Goal: Transaction & Acquisition: Book appointment/travel/reservation

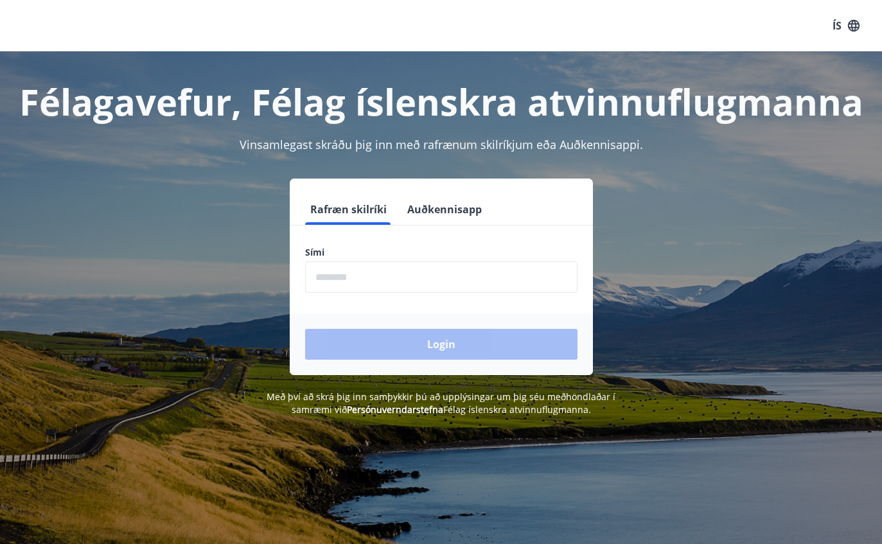
click at [398, 274] on input "phone" at bounding box center [441, 277] width 272 height 31
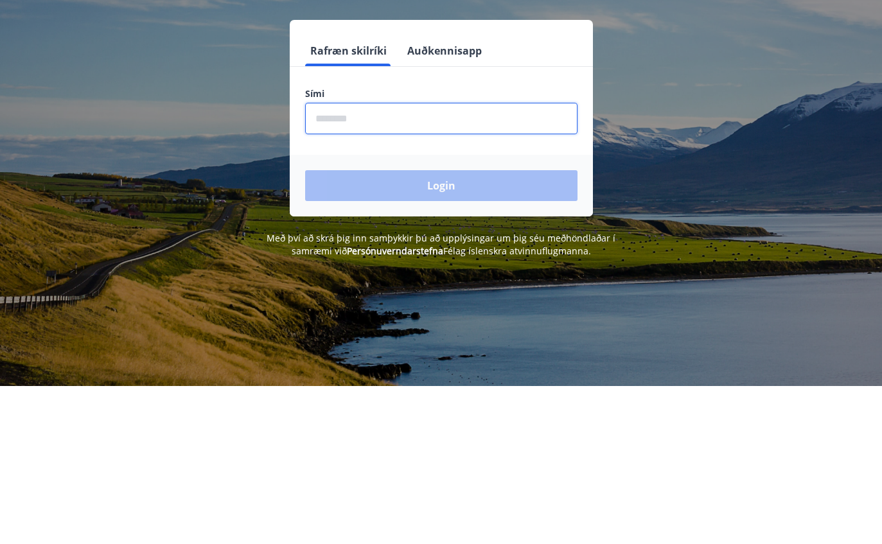
type input "********"
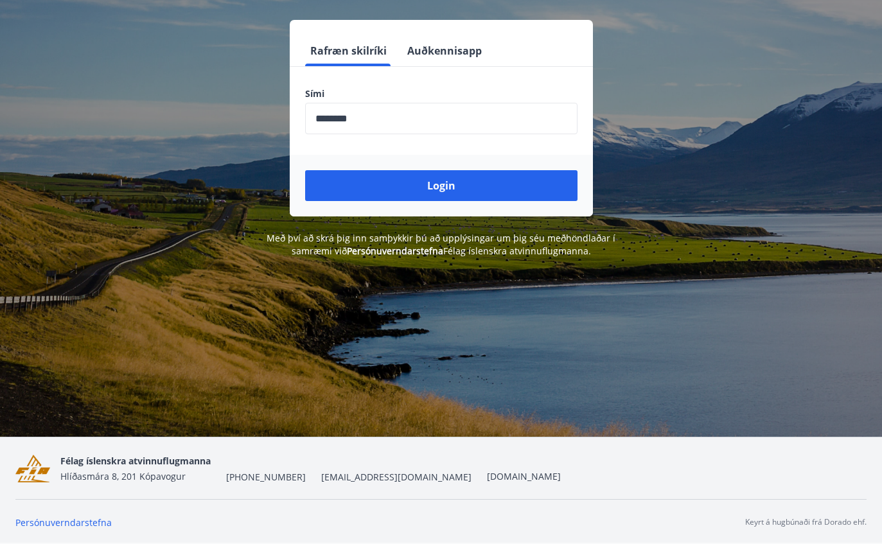
click at [452, 186] on button "Login" at bounding box center [441, 186] width 272 height 31
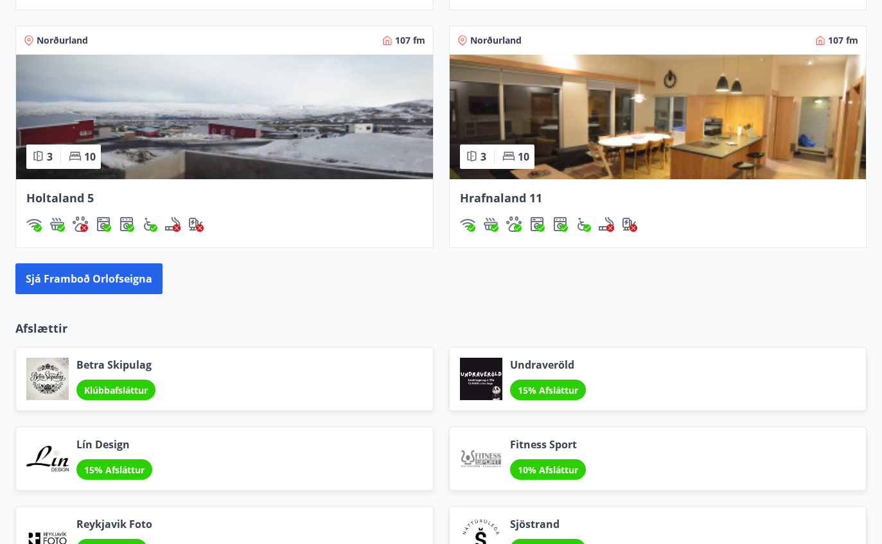
scroll to position [1171, 0]
click at [128, 285] on button "Sjá framboð orlofseigna" at bounding box center [88, 278] width 147 height 31
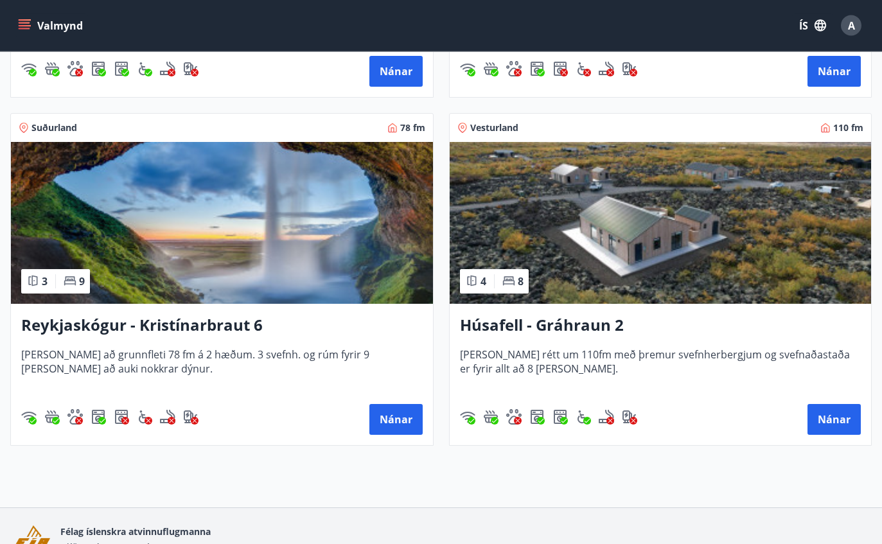
scroll to position [871, 0]
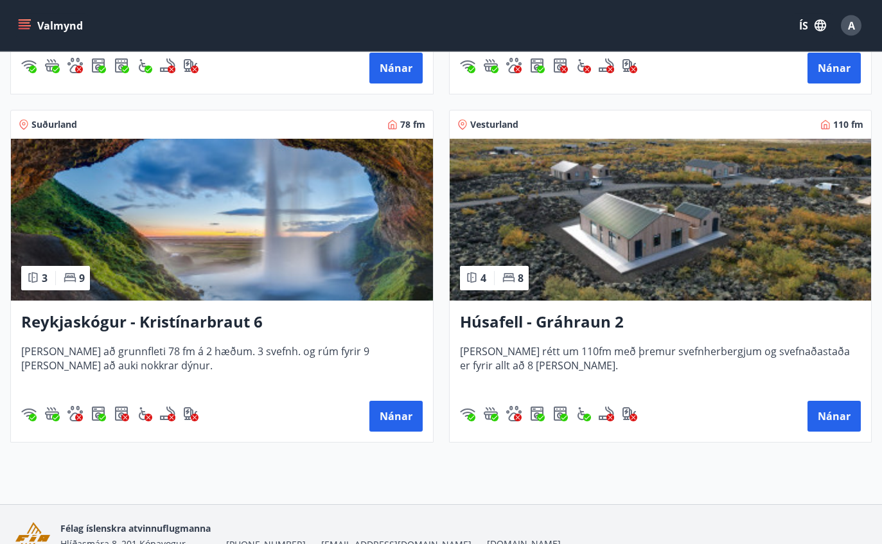
click at [653, 274] on img at bounding box center [661, 220] width 422 height 162
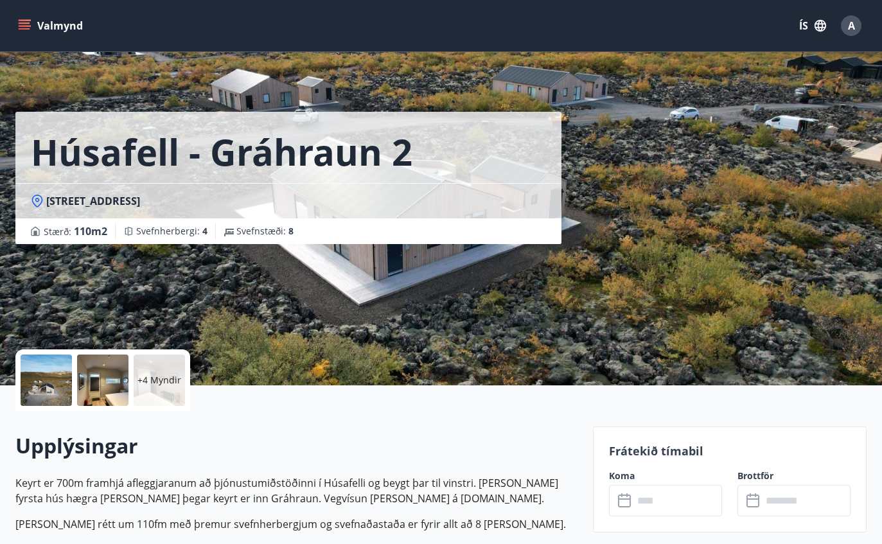
click at [158, 379] on p "+4 Myndir" at bounding box center [159, 380] width 44 height 13
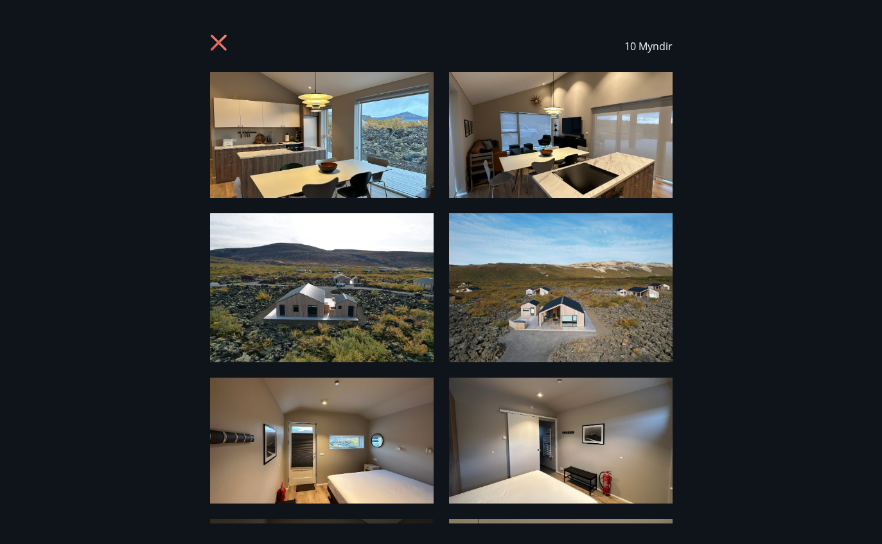
click at [355, 166] on img at bounding box center [322, 135] width 224 height 126
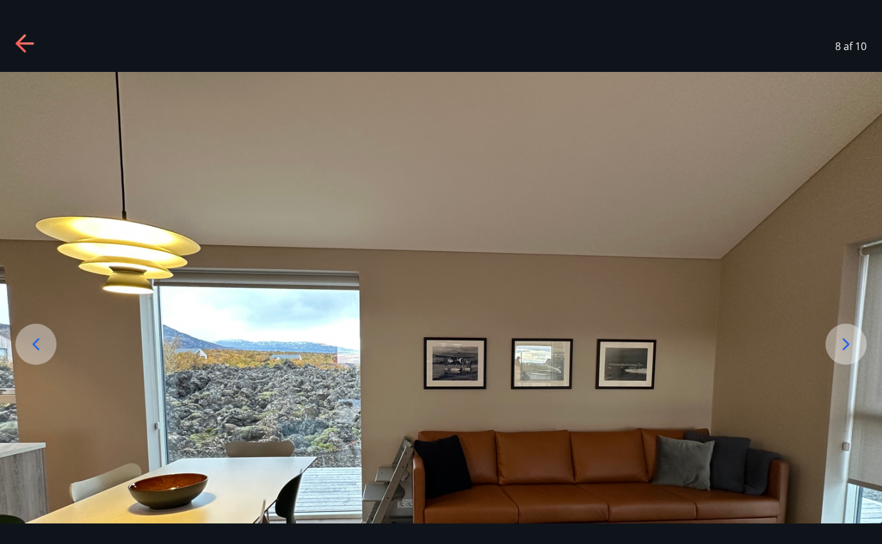
click at [29, 44] on icon at bounding box center [24, 43] width 18 height 3
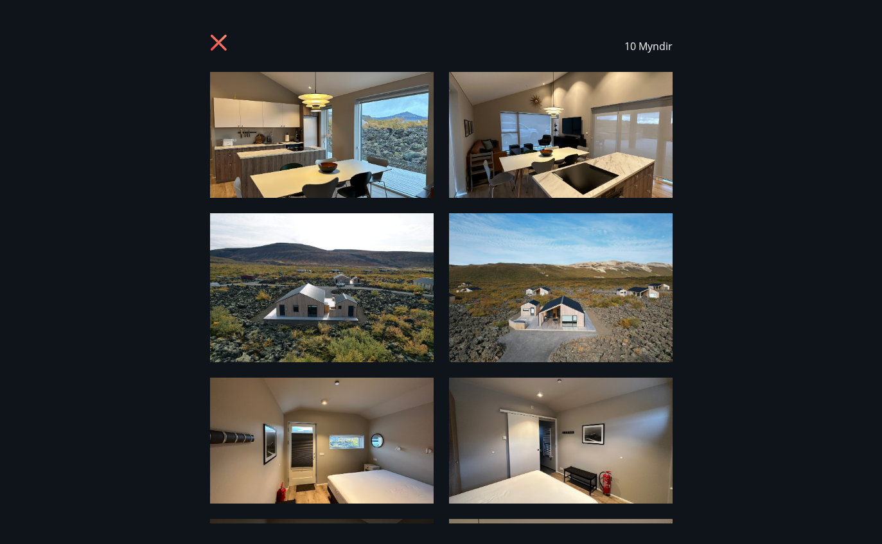
click at [230, 43] on icon at bounding box center [220, 44] width 21 height 21
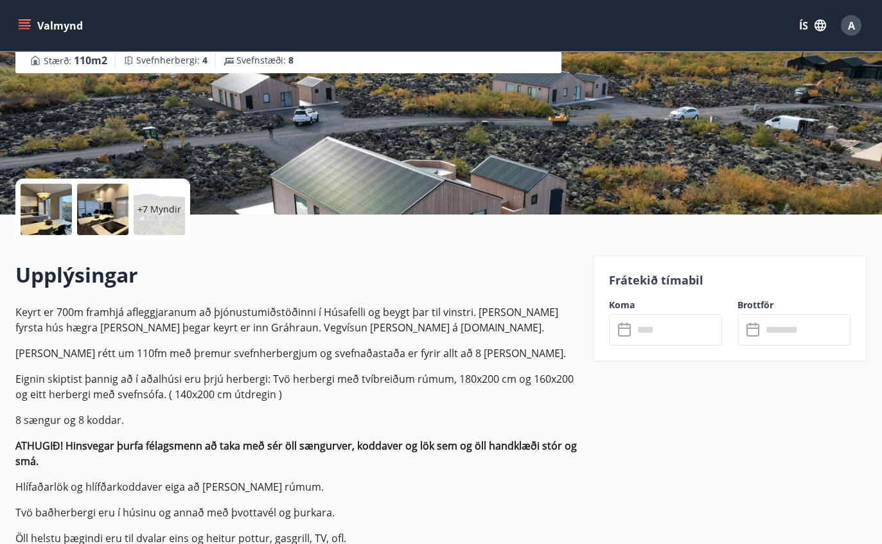
scroll to position [171, 0]
click at [659, 337] on input "text" at bounding box center [678, 329] width 89 height 31
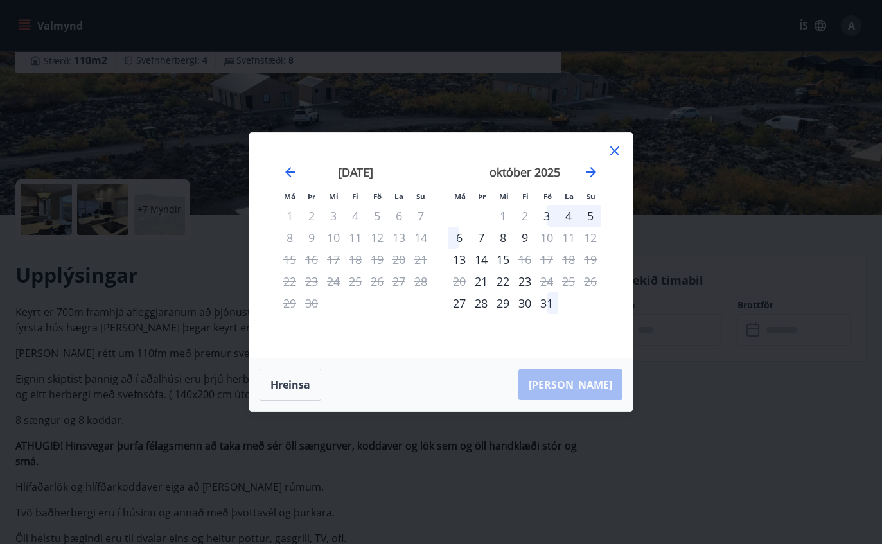
click at [588, 171] on icon "Move forward to switch to the next month." at bounding box center [590, 171] width 15 height 15
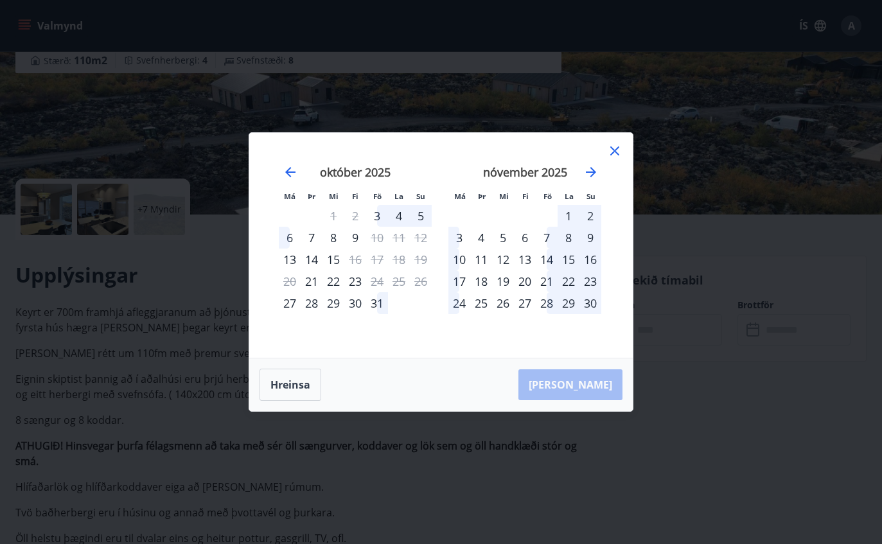
click at [596, 172] on icon "Move forward to switch to the next month." at bounding box center [590, 171] width 15 height 15
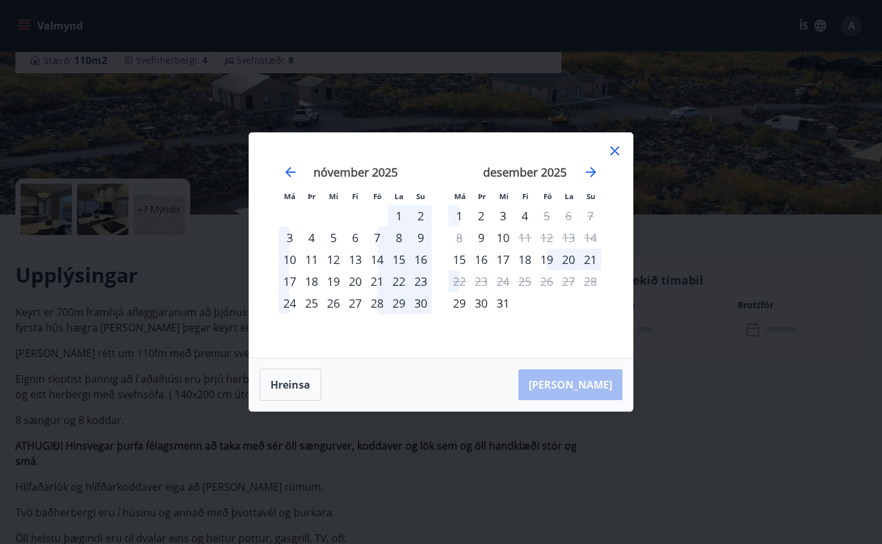
click at [591, 173] on icon "Move forward to switch to the next month." at bounding box center [590, 171] width 15 height 15
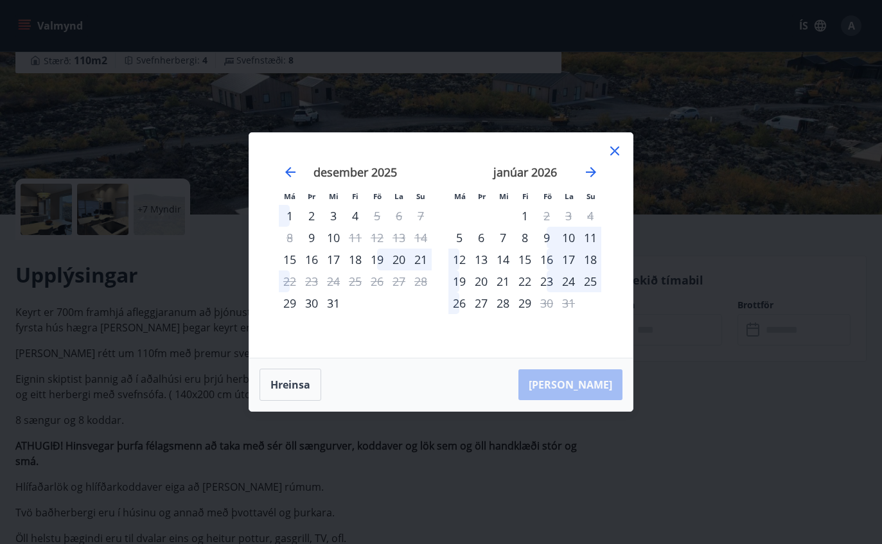
click at [596, 167] on icon "Move forward to switch to the next month." at bounding box center [590, 171] width 15 height 15
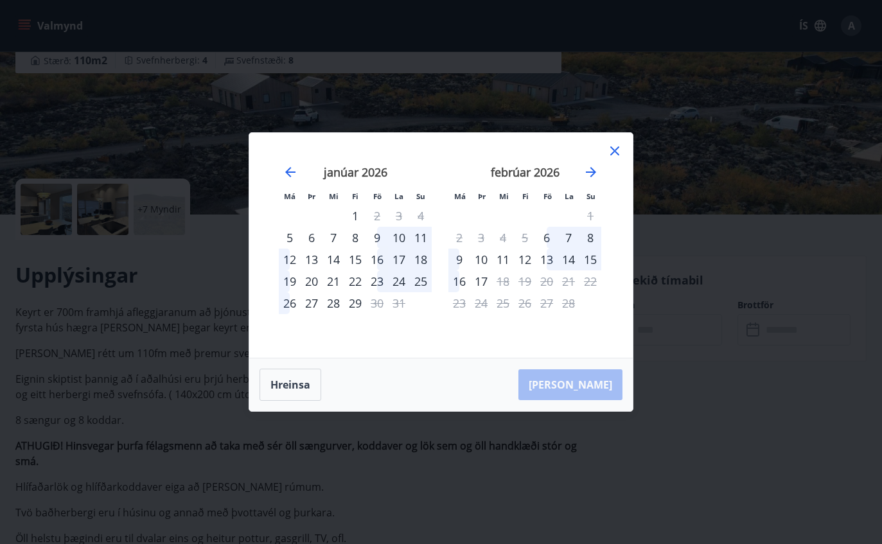
click at [591, 168] on icon "Move forward to switch to the next month." at bounding box center [591, 172] width 10 height 10
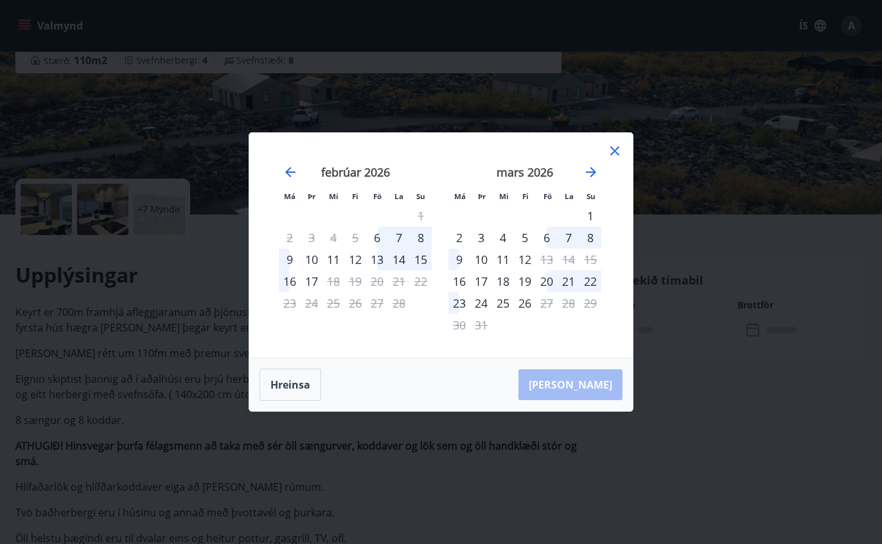
click at [594, 166] on icon "Move forward to switch to the next month." at bounding box center [590, 171] width 15 height 15
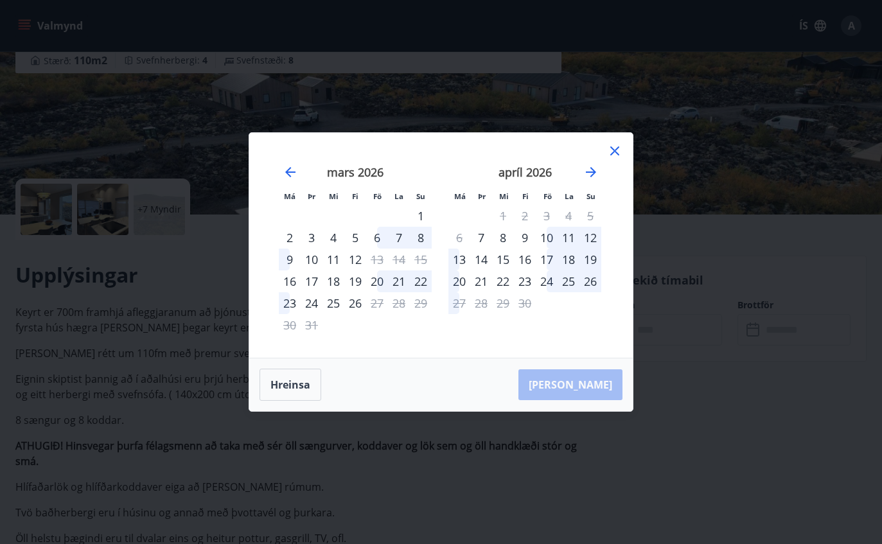
click at [590, 169] on icon "Move forward to switch to the next month." at bounding box center [590, 171] width 15 height 15
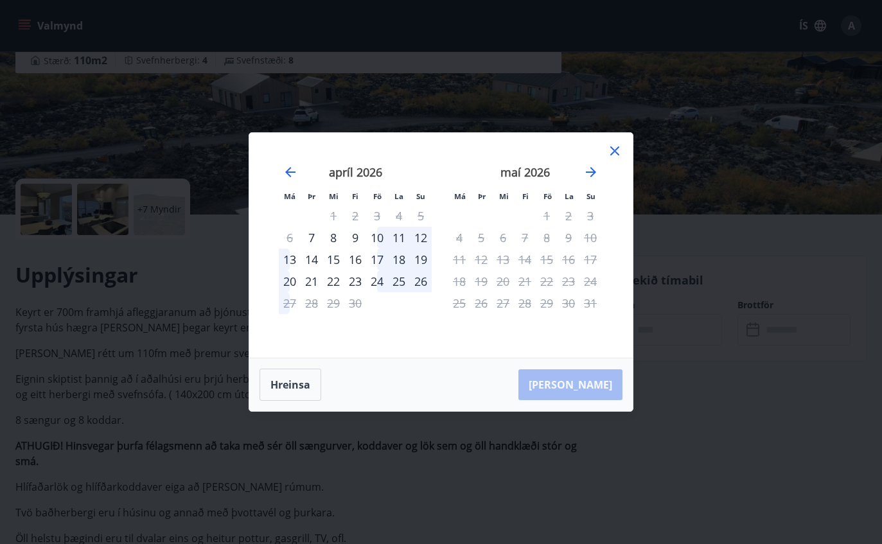
click at [287, 176] on icon "Move backward to switch to the previous month." at bounding box center [290, 171] width 15 height 15
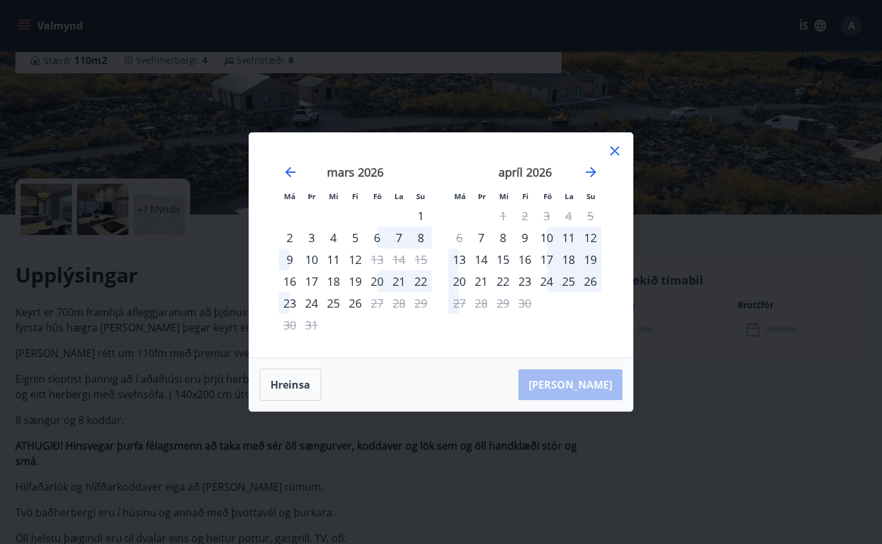
click at [285, 170] on icon "Move backward to switch to the previous month." at bounding box center [290, 171] width 15 height 15
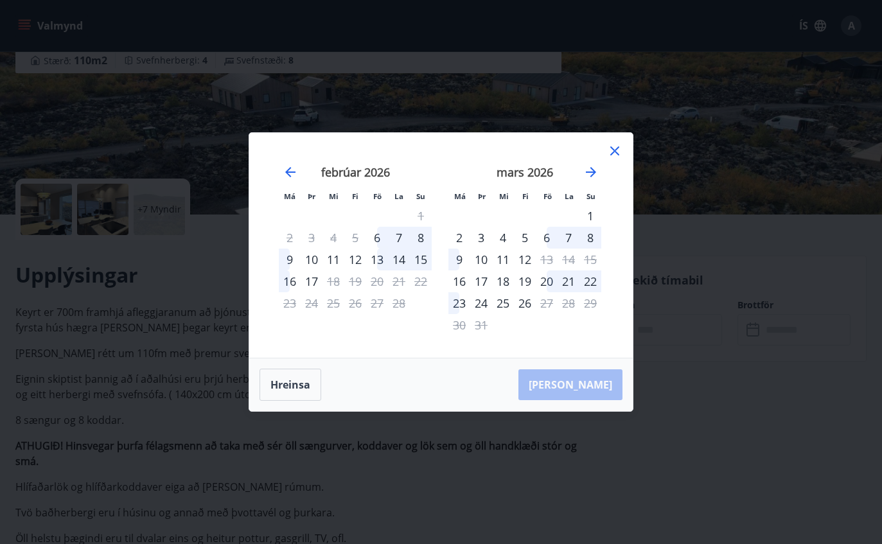
click at [289, 166] on icon "Move backward to switch to the previous month." at bounding box center [290, 171] width 15 height 15
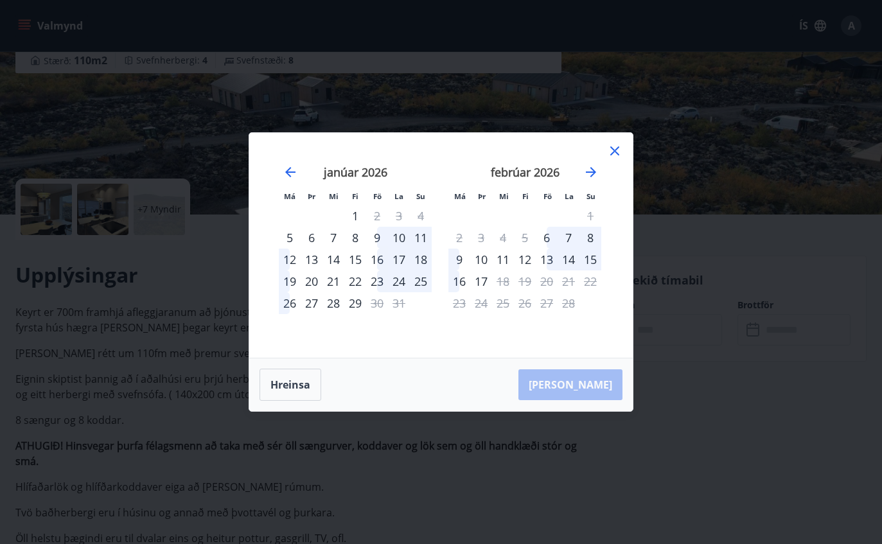
click at [598, 166] on icon "Move forward to switch to the next month." at bounding box center [590, 171] width 15 height 15
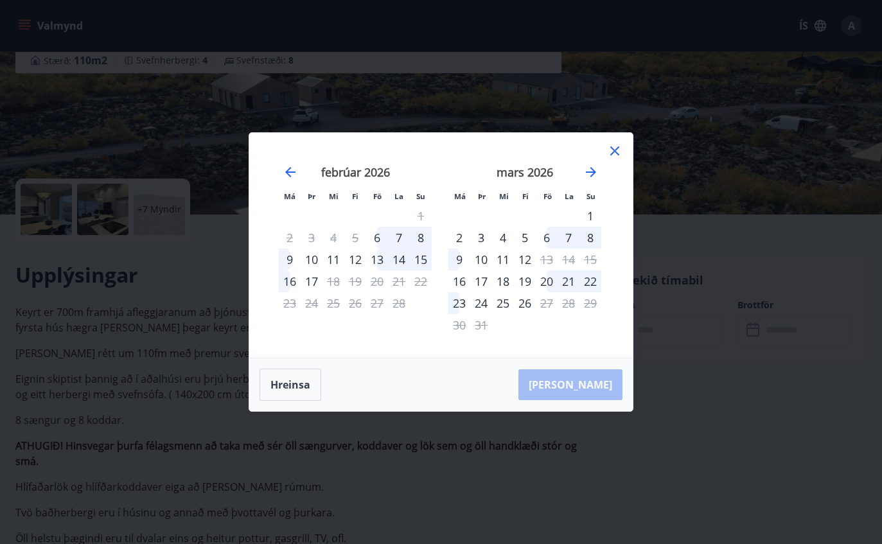
click at [594, 168] on icon "Move forward to switch to the next month." at bounding box center [590, 171] width 15 height 15
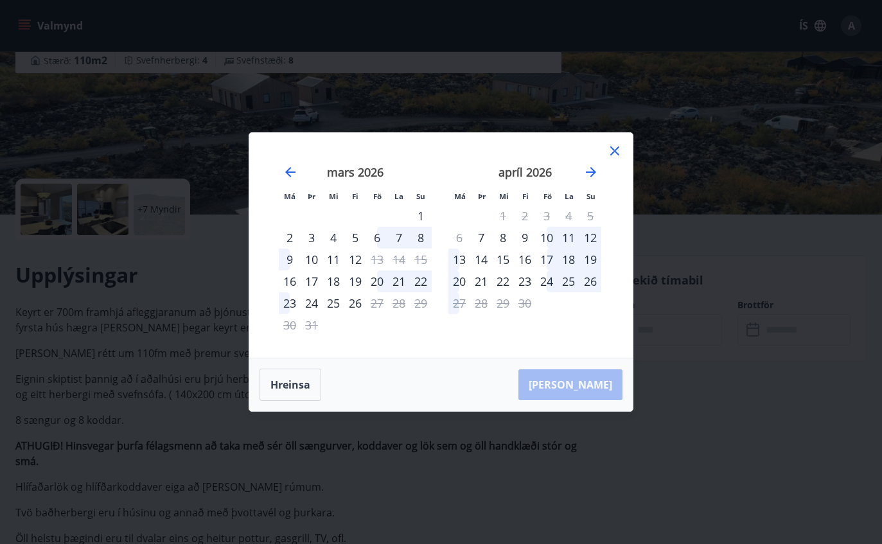
click at [290, 179] on icon "Move backward to switch to the previous month." at bounding box center [290, 171] width 15 height 15
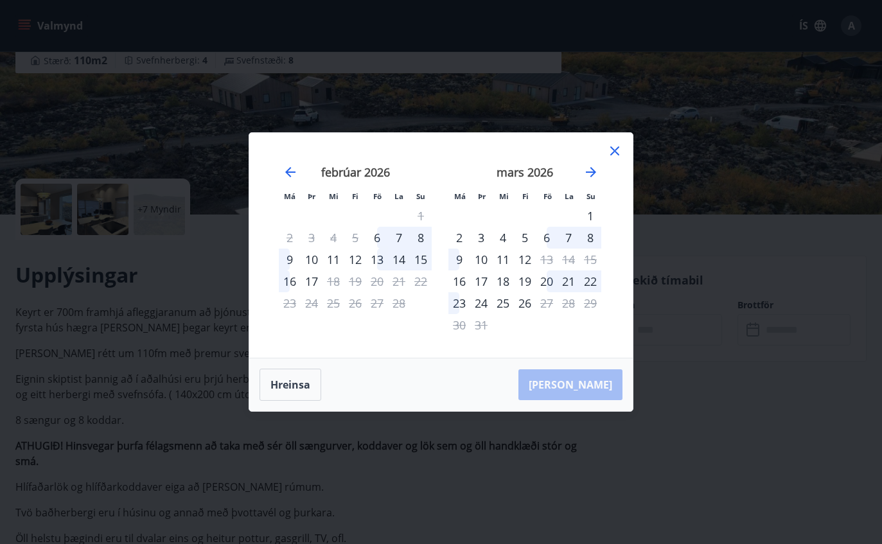
click at [290, 175] on icon "Move backward to switch to the previous month." at bounding box center [290, 172] width 10 height 10
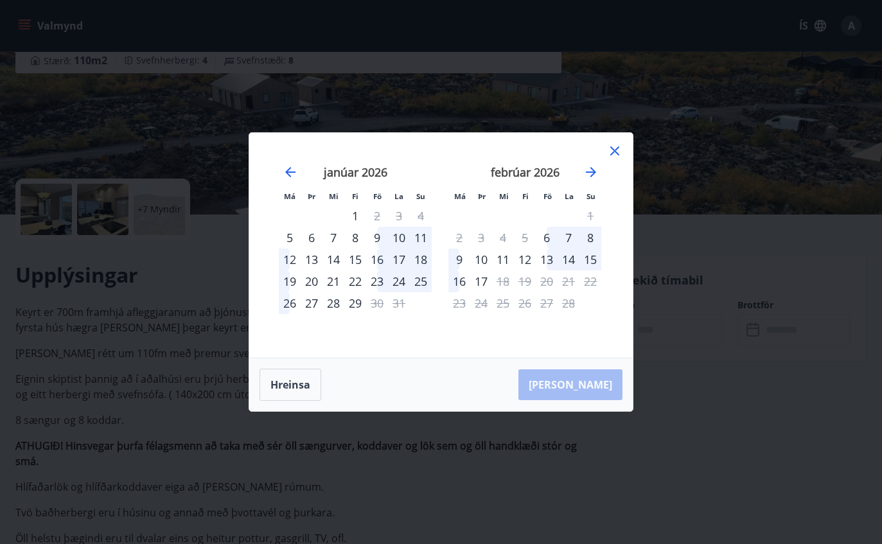
click at [590, 170] on icon "Move forward to switch to the next month." at bounding box center [590, 171] width 15 height 15
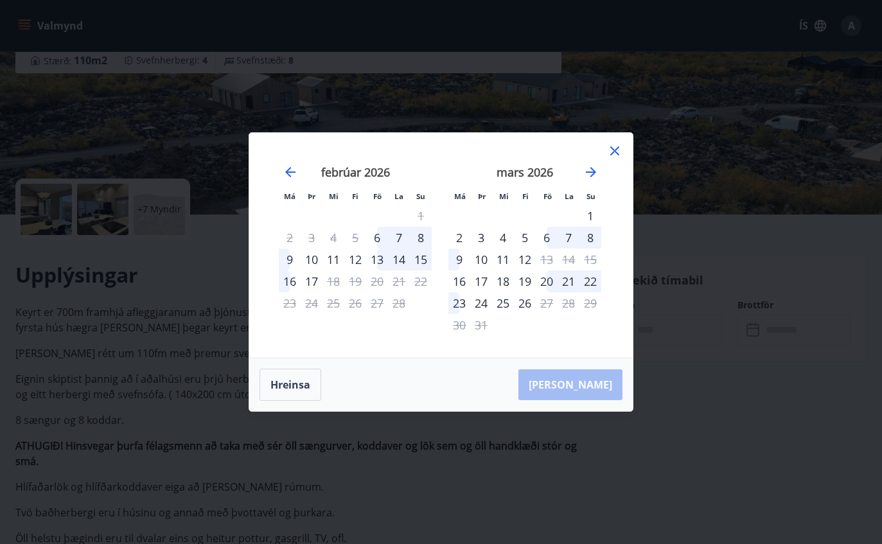
click at [588, 170] on icon "Move forward to switch to the next month." at bounding box center [590, 171] width 15 height 15
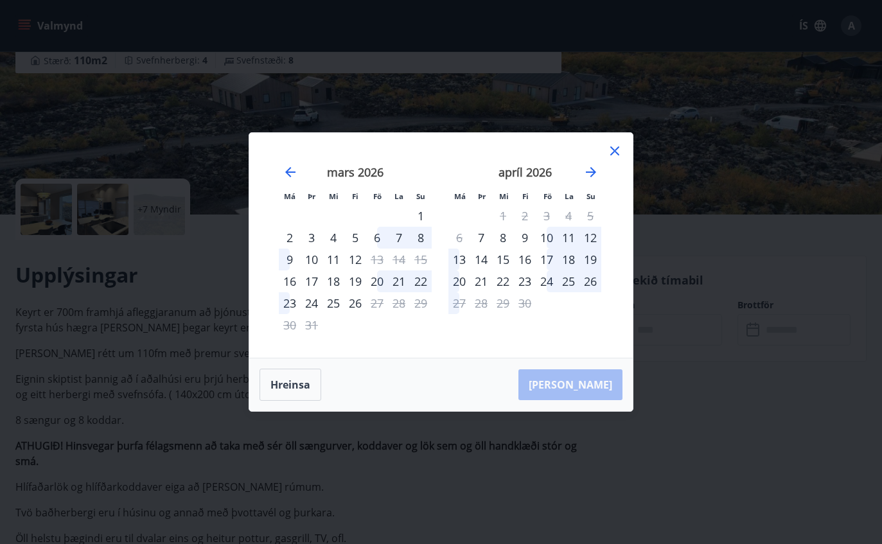
click at [590, 173] on icon "Move forward to switch to the next month." at bounding box center [590, 171] width 15 height 15
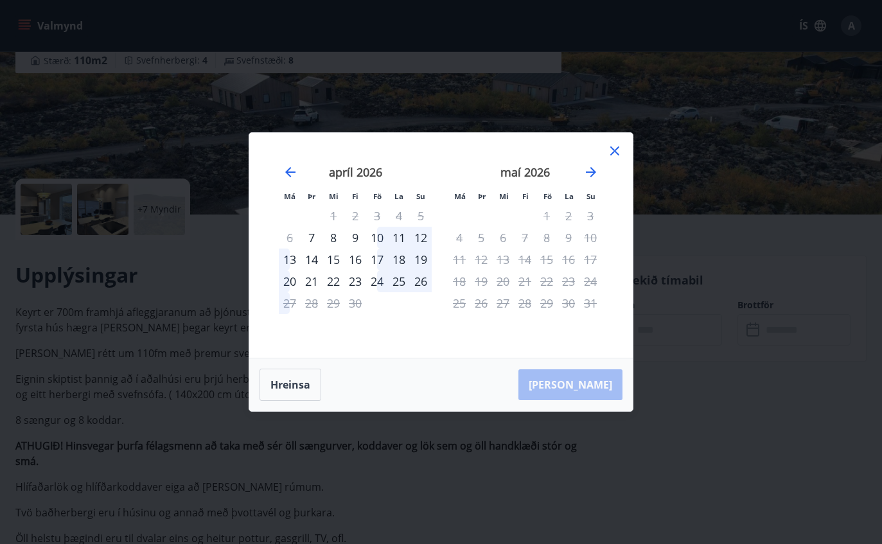
click at [288, 173] on icon "Move backward to switch to the previous month." at bounding box center [290, 171] width 15 height 15
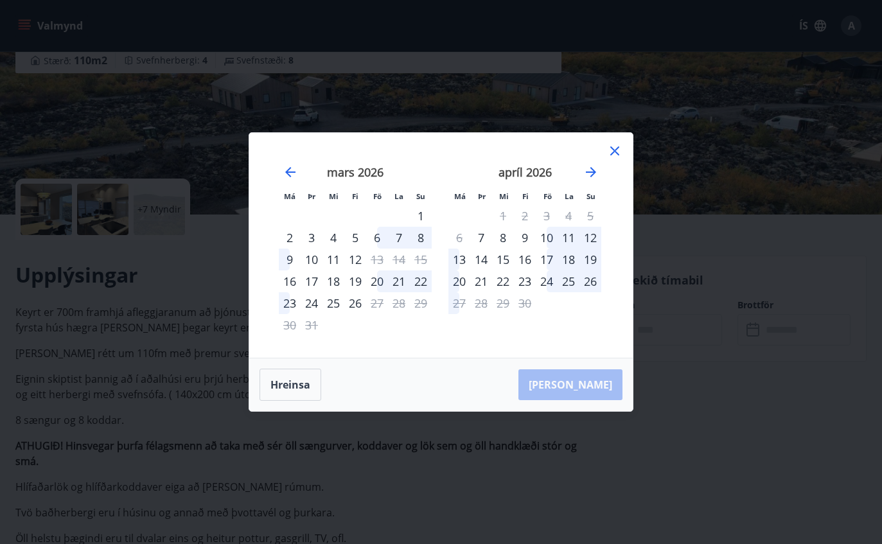
click at [284, 168] on icon "Move backward to switch to the previous month." at bounding box center [290, 171] width 15 height 15
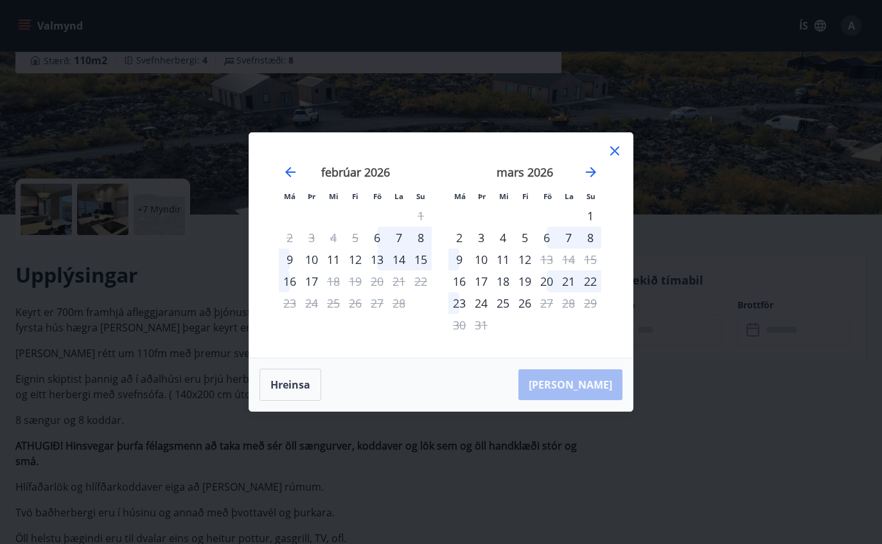
click at [290, 168] on icon "Move backward to switch to the previous month." at bounding box center [290, 172] width 10 height 10
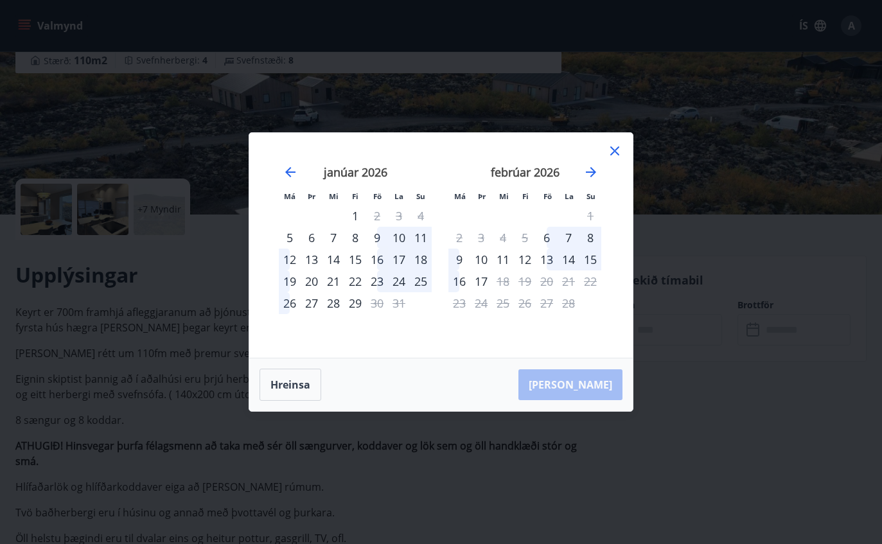
click at [616, 154] on icon at bounding box center [614, 150] width 15 height 15
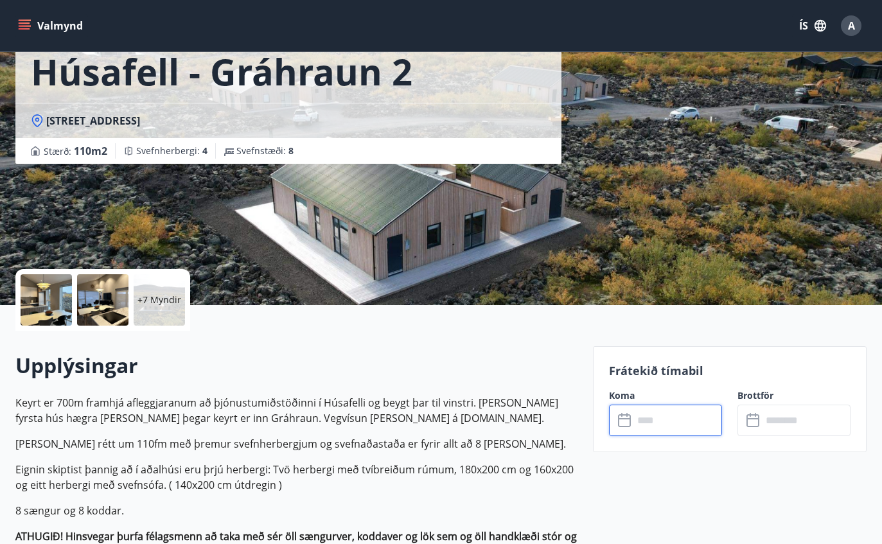
scroll to position [0, 0]
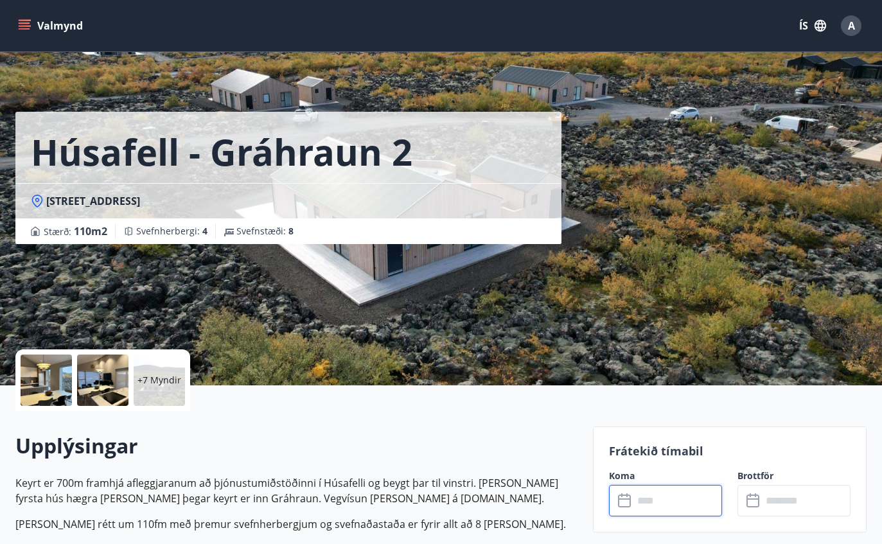
click at [46, 31] on button "Valmynd" at bounding box center [51, 25] width 73 height 23
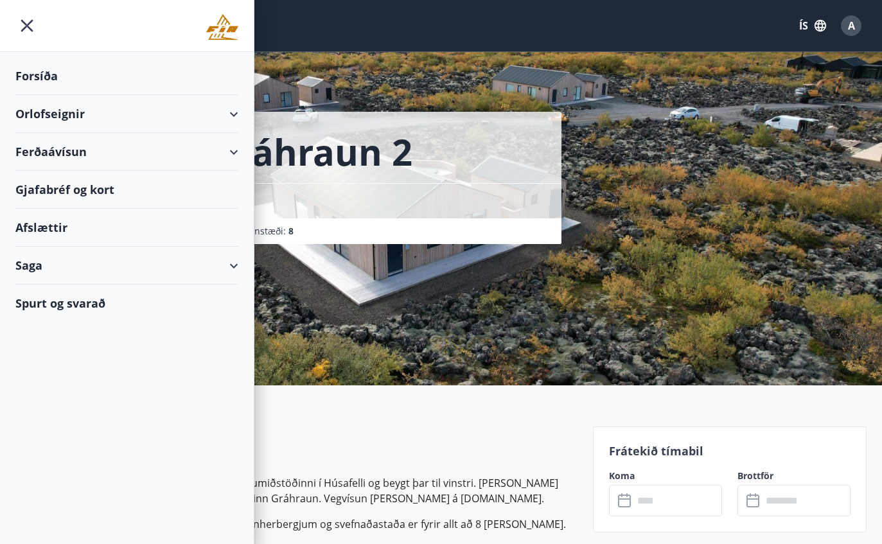
click at [186, 112] on div "Orlofseignir" at bounding box center [126, 114] width 223 height 38
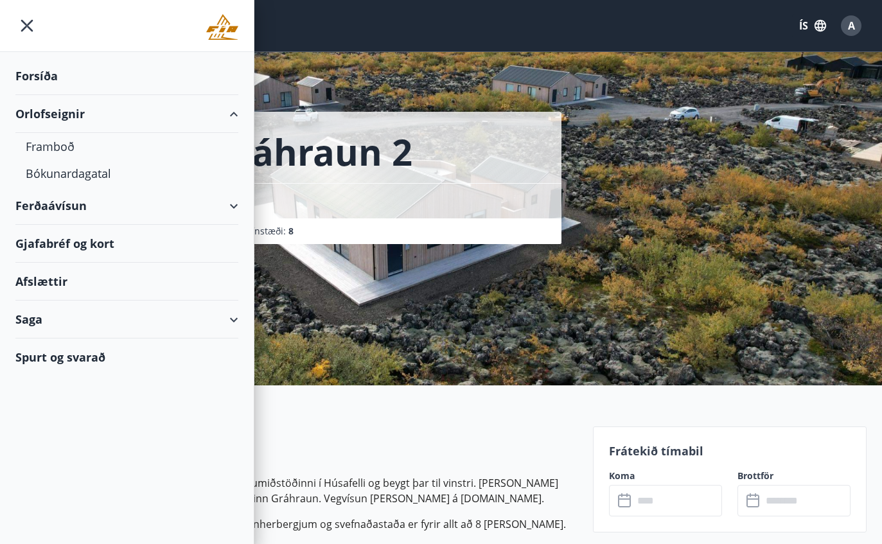
click at [205, 146] on div "Framboð" at bounding box center [127, 146] width 202 height 27
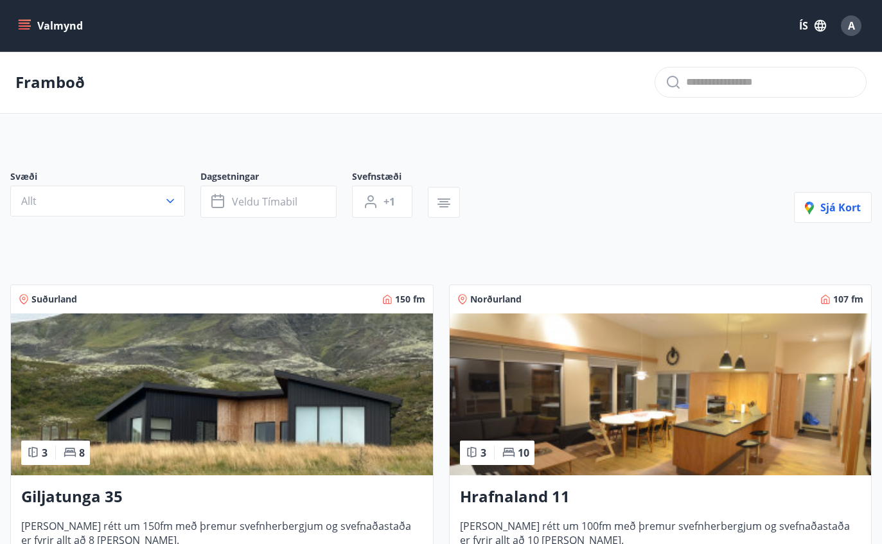
click at [266, 199] on span "Veldu tímabil" at bounding box center [265, 202] width 66 height 14
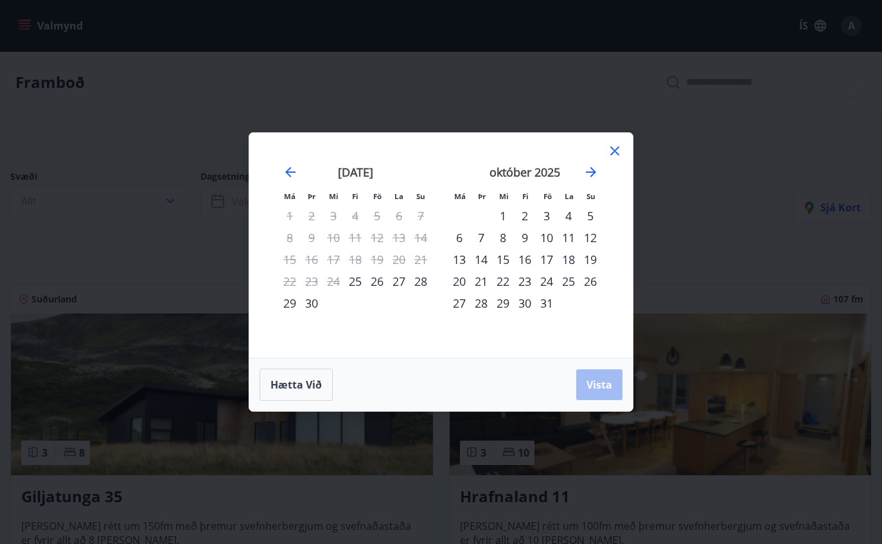
click at [592, 174] on icon "Move forward to switch to the next month." at bounding box center [590, 171] width 15 height 15
click at [596, 170] on icon "Move forward to switch to the next month." at bounding box center [590, 171] width 15 height 15
click at [502, 278] on div "24" at bounding box center [503, 281] width 22 height 22
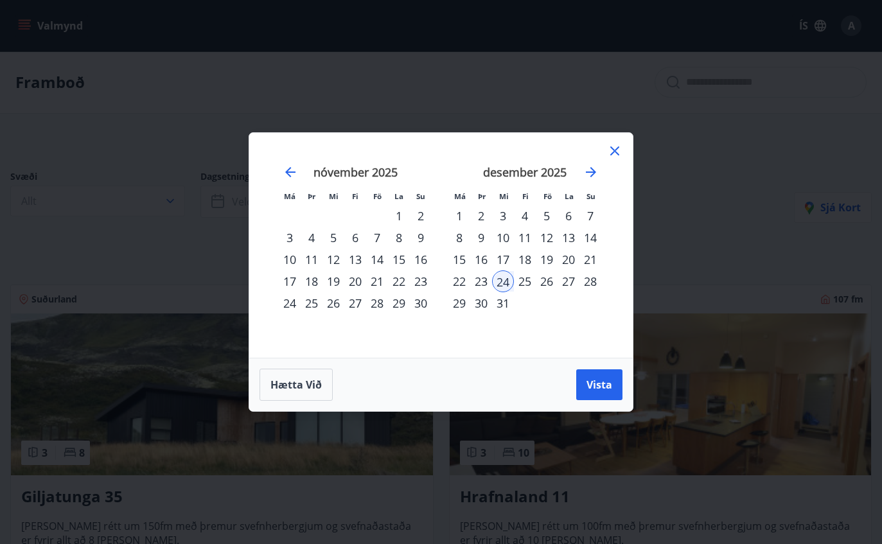
click at [596, 172] on icon "Move forward to switch to the next month." at bounding box center [590, 171] width 15 height 15
click at [310, 217] on div "2" at bounding box center [312, 216] width 22 height 22
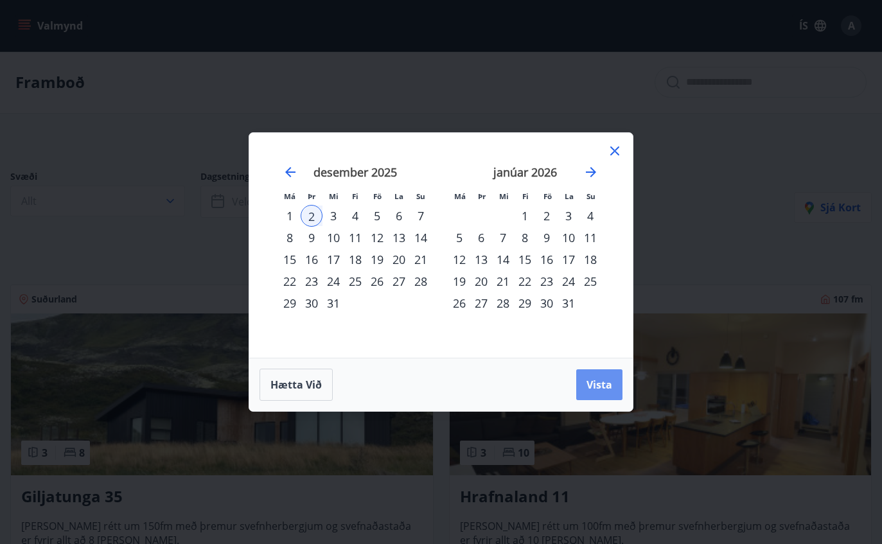
click at [606, 384] on span "Vista" at bounding box center [600, 385] width 26 height 14
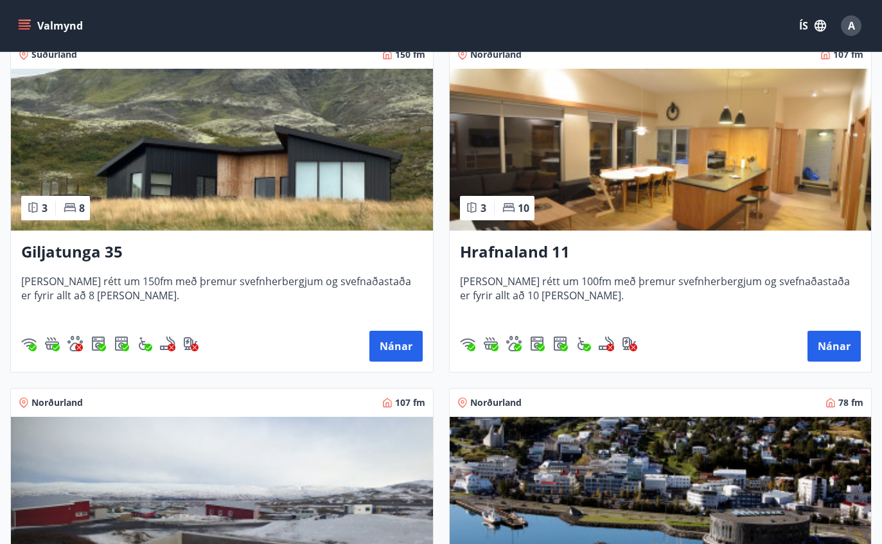
scroll to position [245, 0]
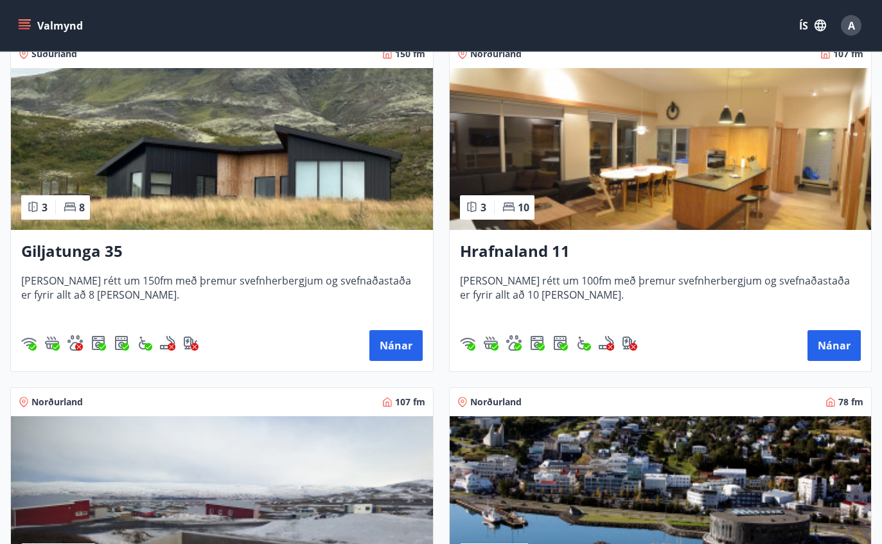
click at [527, 249] on h3 "Hrafnaland 11" at bounding box center [661, 252] width 402 height 23
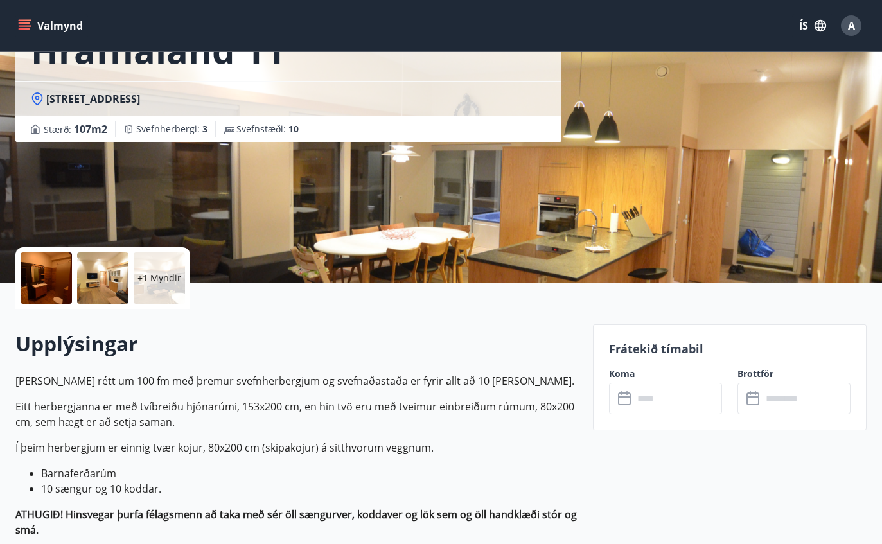
scroll to position [286, 0]
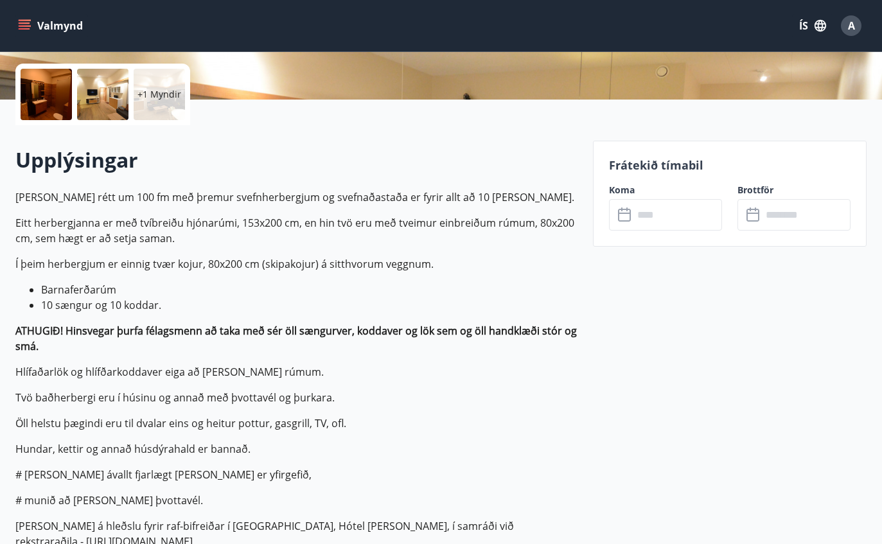
click at [652, 215] on input "text" at bounding box center [678, 214] width 89 height 31
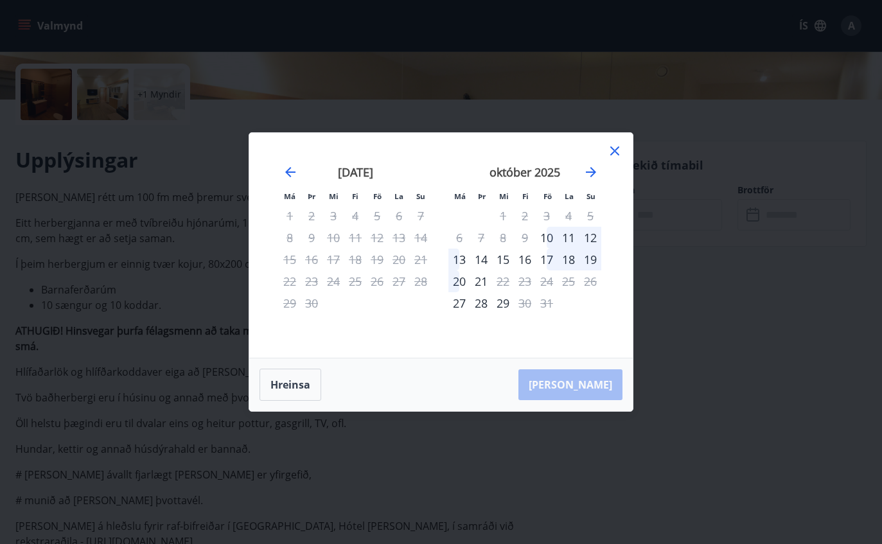
click at [591, 180] on icon "Move forward to switch to the next month." at bounding box center [590, 171] width 15 height 15
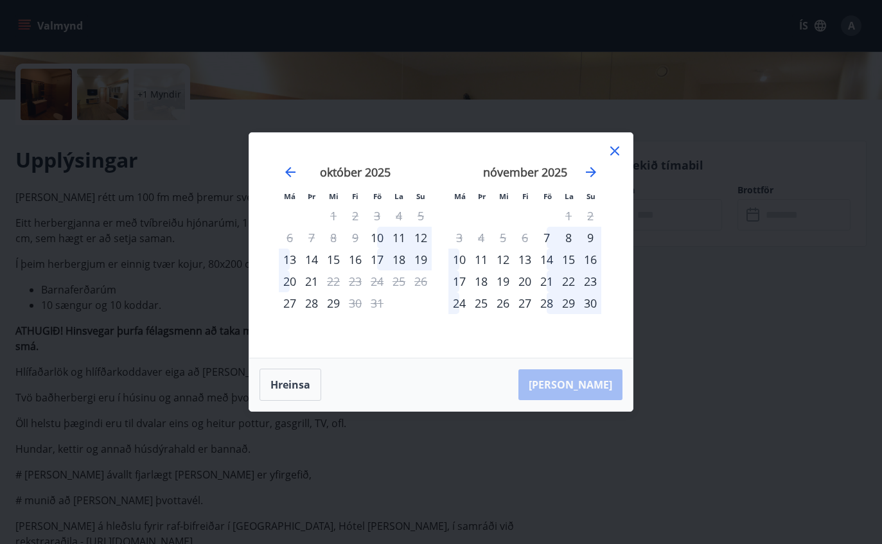
click at [594, 177] on icon "Move forward to switch to the next month." at bounding box center [591, 172] width 10 height 10
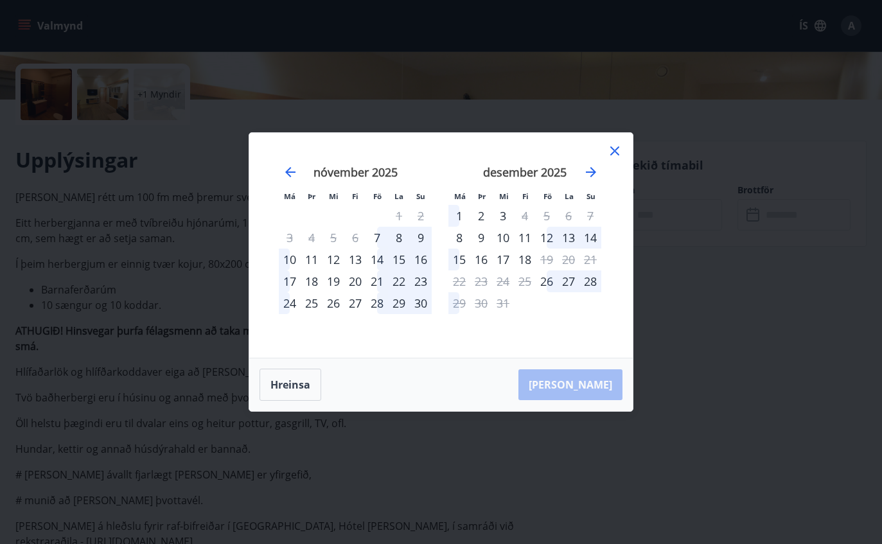
click at [620, 159] on icon at bounding box center [614, 150] width 15 height 15
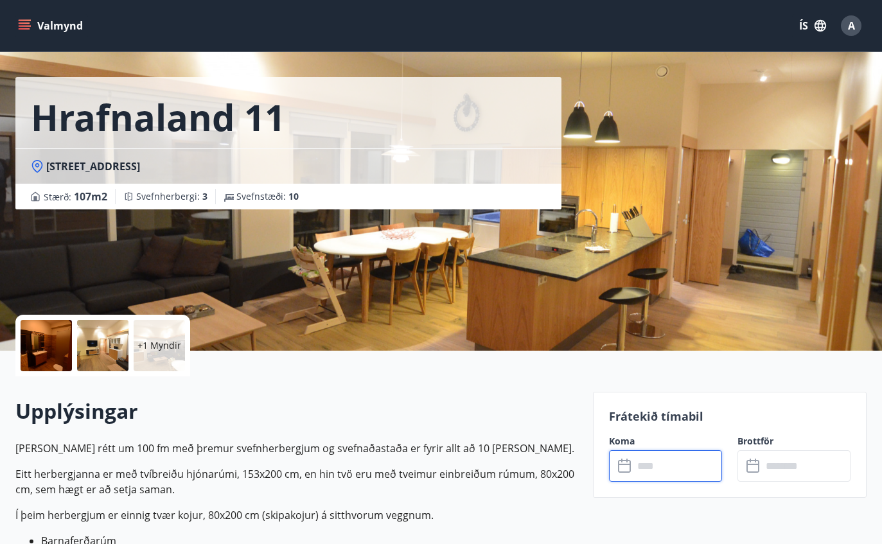
scroll to position [0, 0]
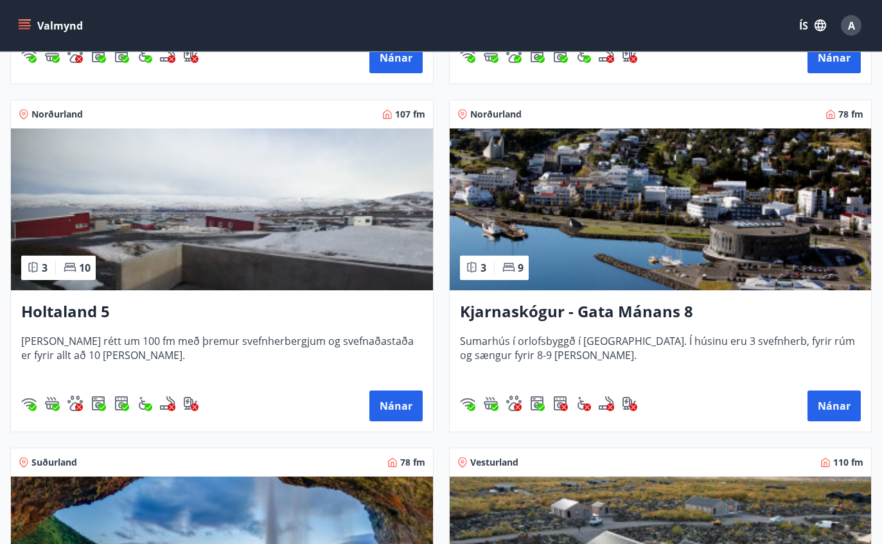
scroll to position [547, 0]
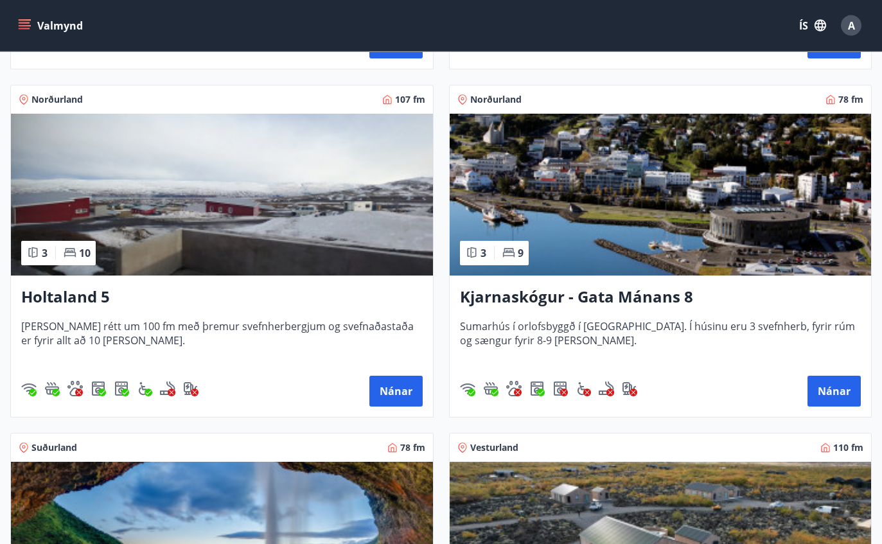
click at [406, 387] on button "Nánar" at bounding box center [395, 392] width 53 height 31
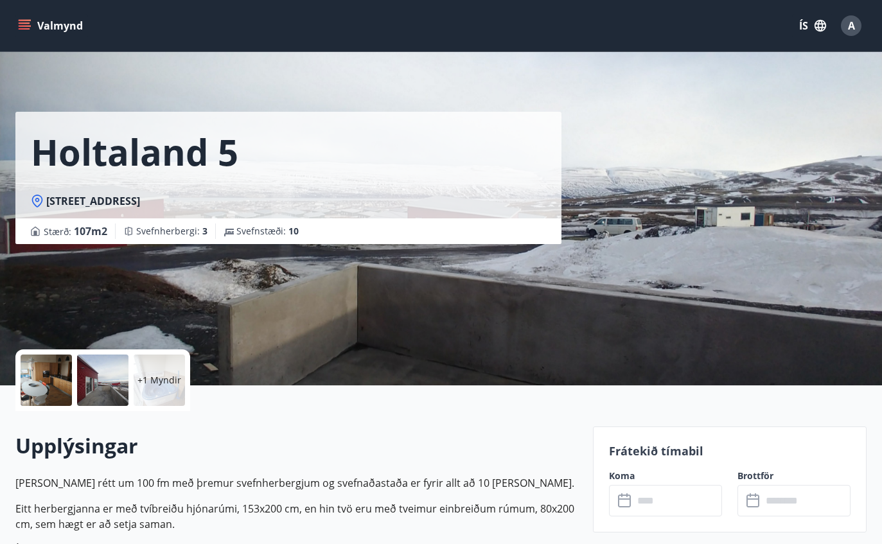
click at [660, 502] on input "text" at bounding box center [678, 500] width 89 height 31
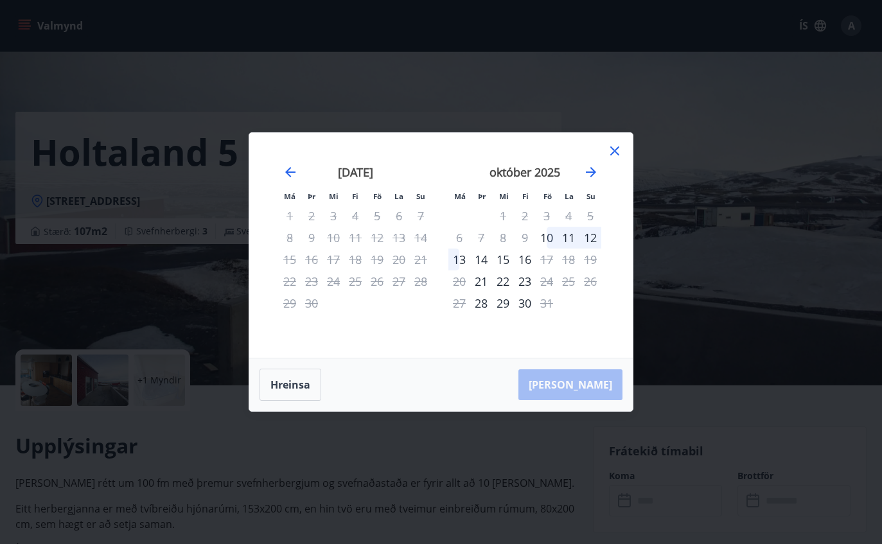
click at [596, 180] on icon "Move forward to switch to the next month." at bounding box center [590, 171] width 15 height 15
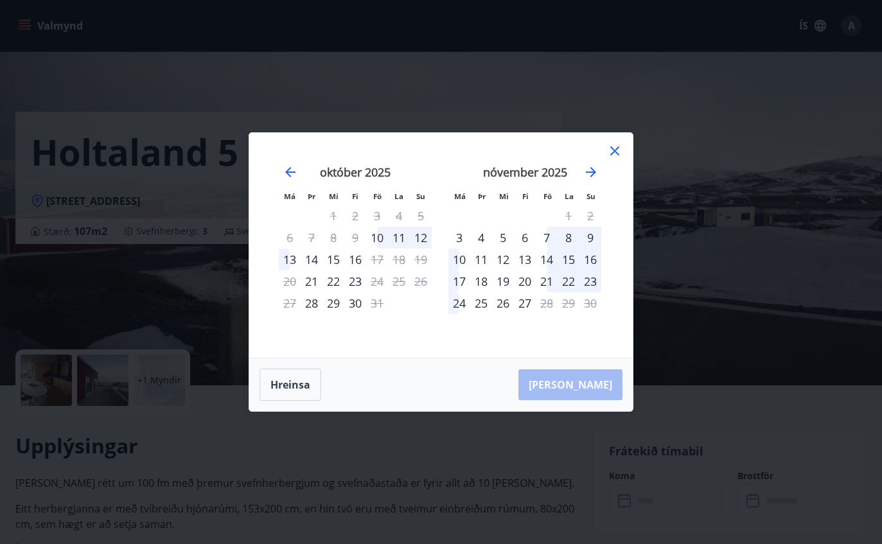
click at [596, 180] on icon "Move forward to switch to the next month." at bounding box center [590, 171] width 15 height 15
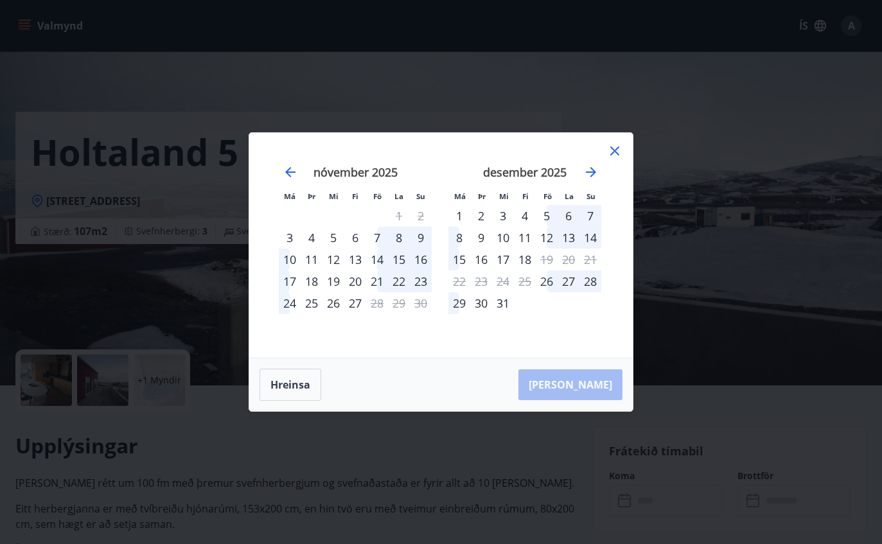
click at [615, 159] on icon at bounding box center [614, 150] width 15 height 15
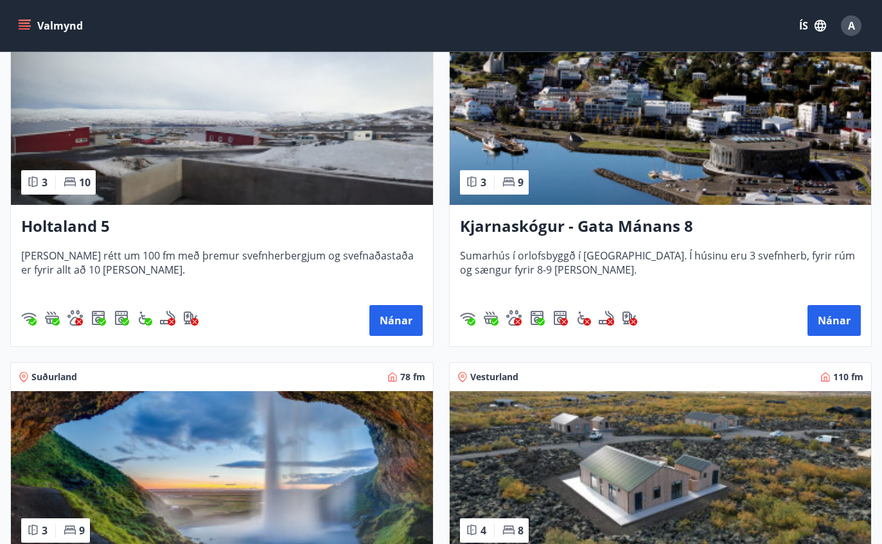
scroll to position [618, 0]
click at [592, 224] on h3 "Kjarnaskógur - Gata Mánans 8" at bounding box center [661, 227] width 402 height 23
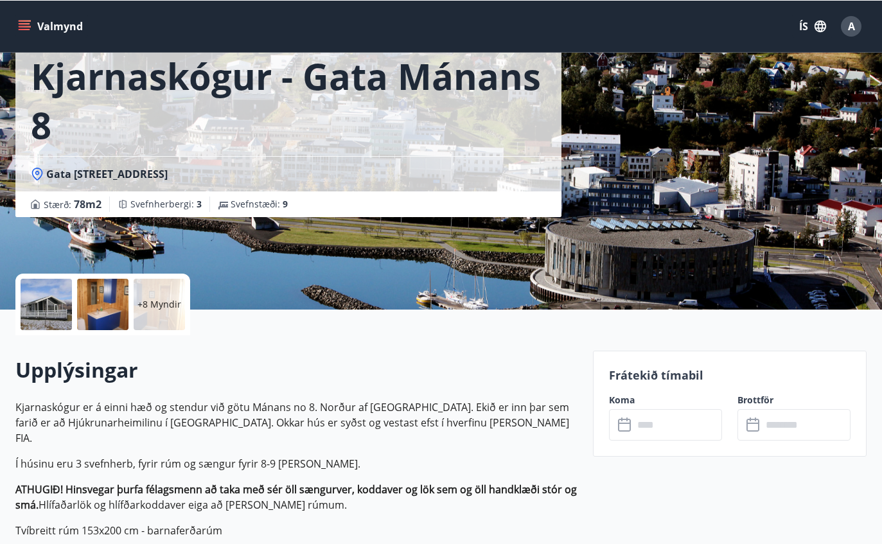
scroll to position [76, 0]
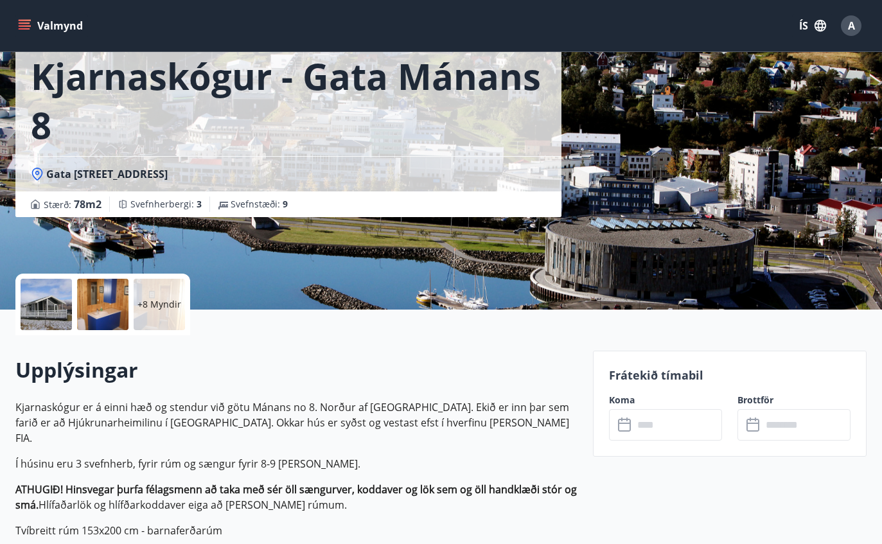
click at [666, 423] on input "text" at bounding box center [678, 424] width 89 height 31
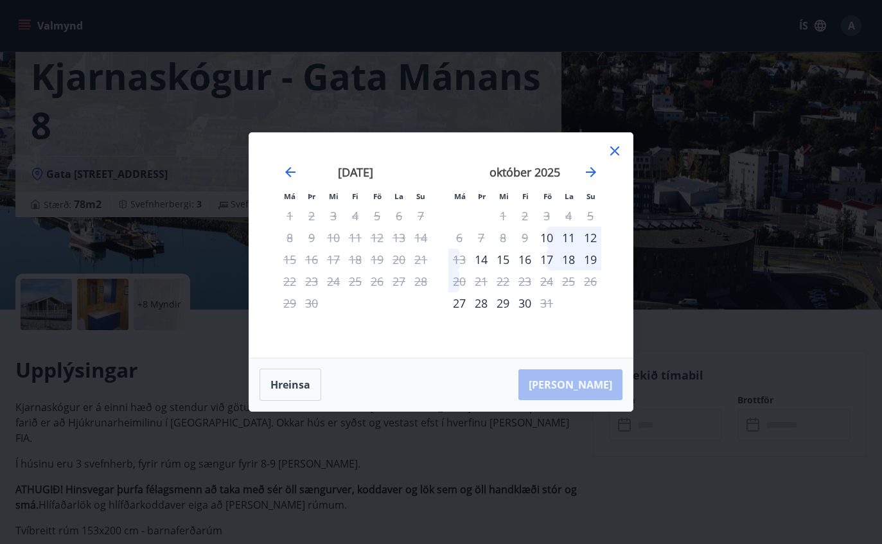
click at [590, 180] on icon "Move forward to switch to the next month." at bounding box center [590, 171] width 15 height 15
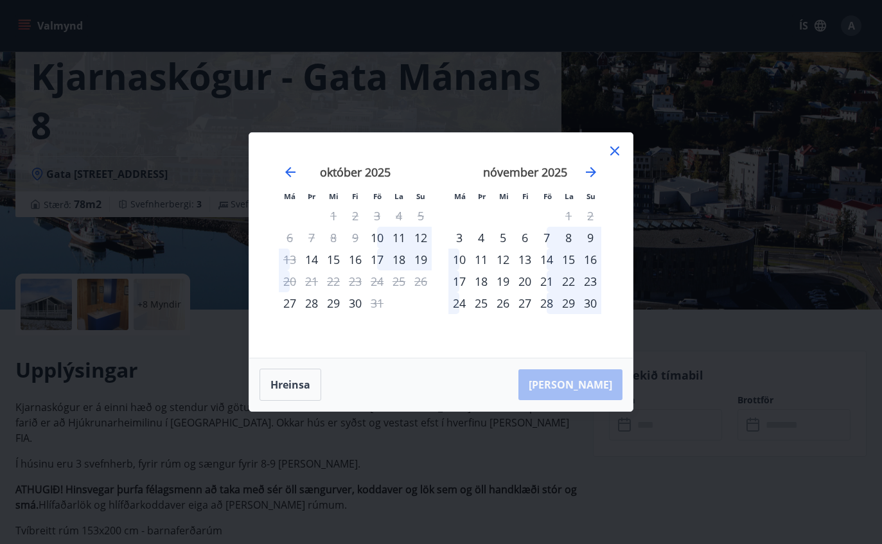
click at [590, 177] on icon "Move forward to switch to the next month." at bounding box center [591, 172] width 10 height 10
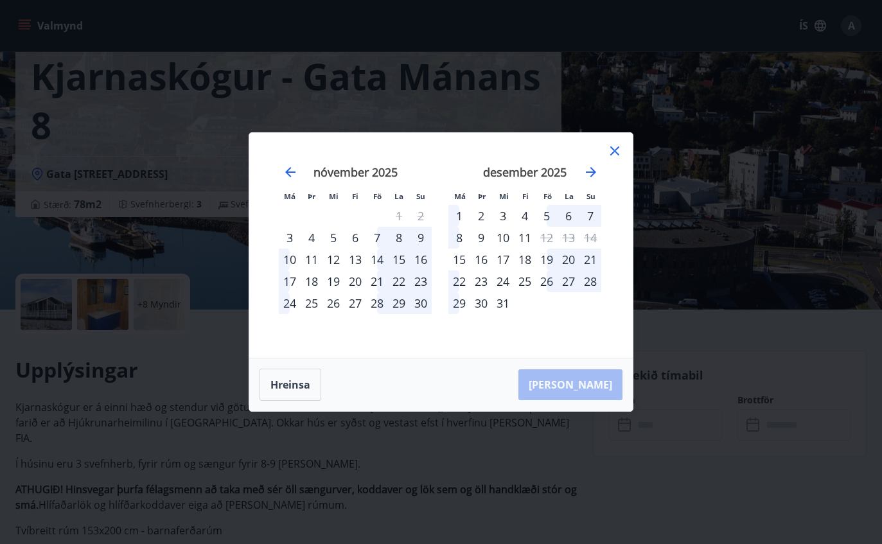
click at [587, 180] on icon "Move forward to switch to the next month." at bounding box center [590, 171] width 15 height 15
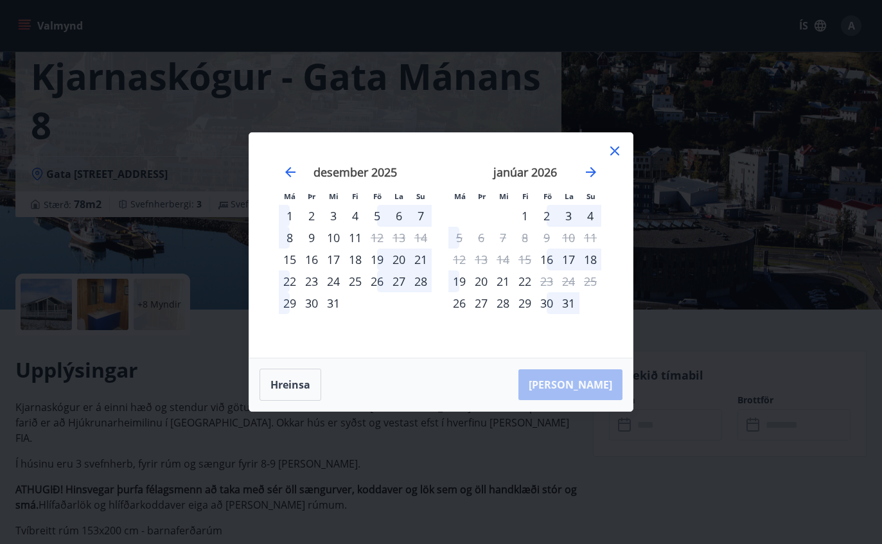
click at [621, 159] on icon at bounding box center [614, 150] width 15 height 15
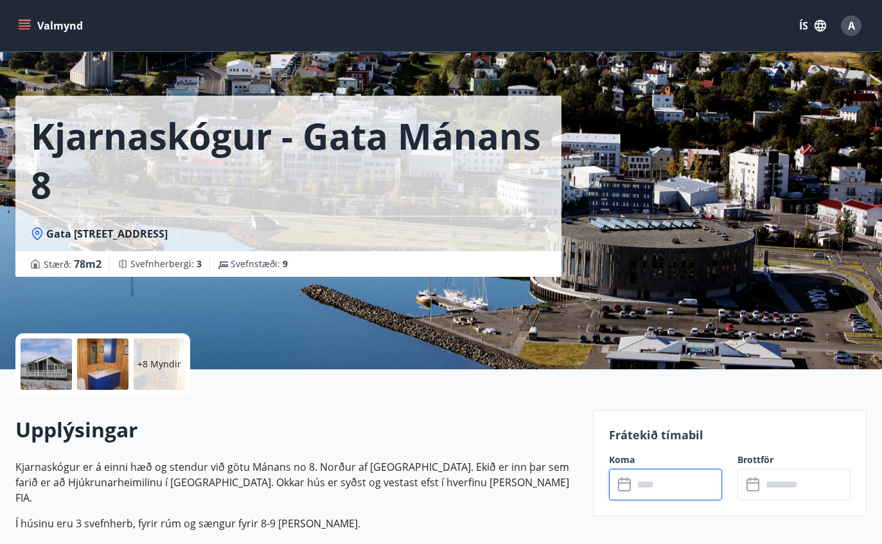
scroll to position [0, 0]
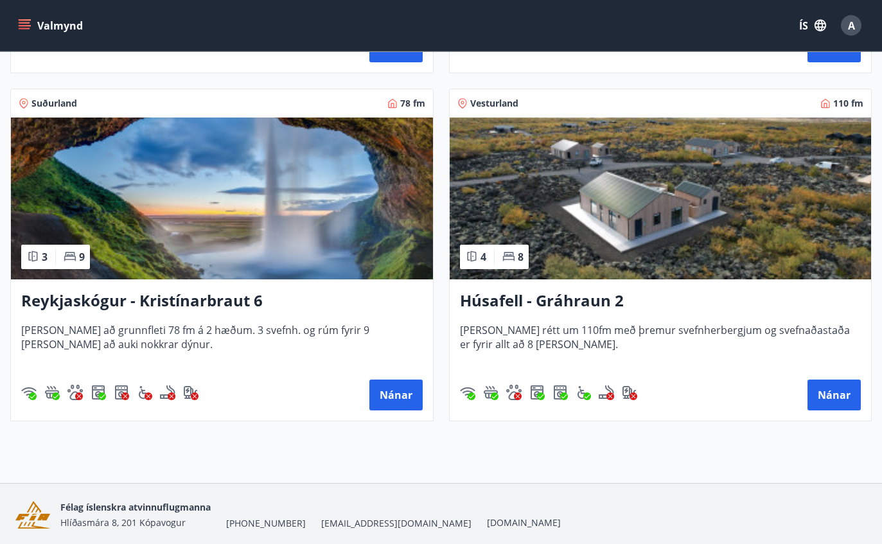
scroll to position [898, 0]
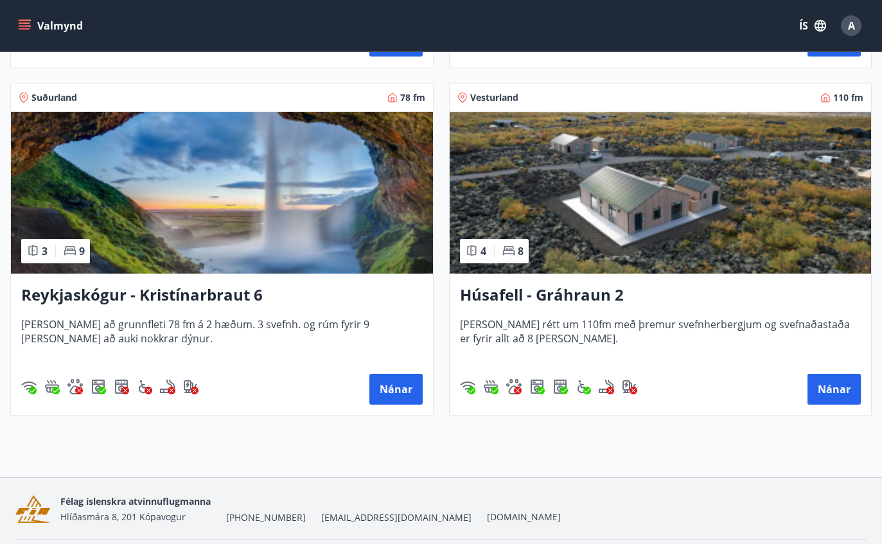
click at [598, 218] on img at bounding box center [661, 193] width 422 height 162
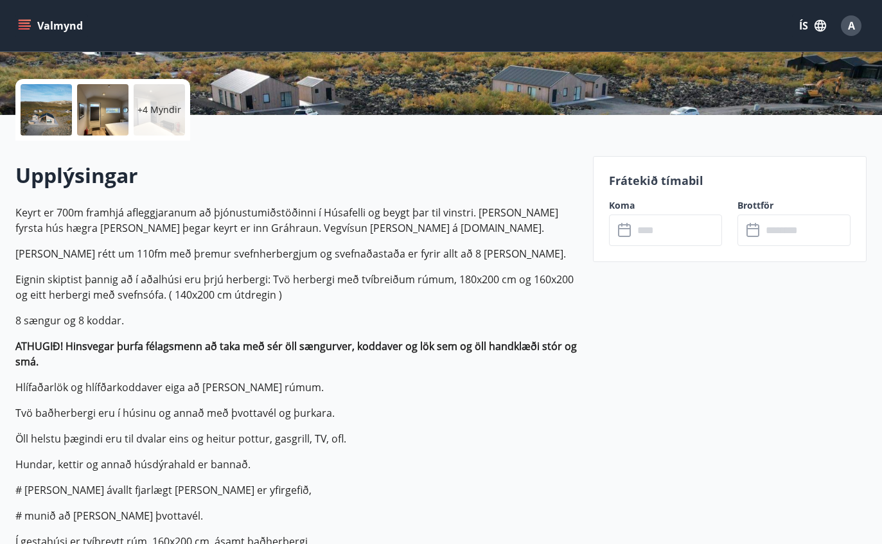
scroll to position [270, 0]
click at [681, 228] on input "text" at bounding box center [678, 230] width 89 height 31
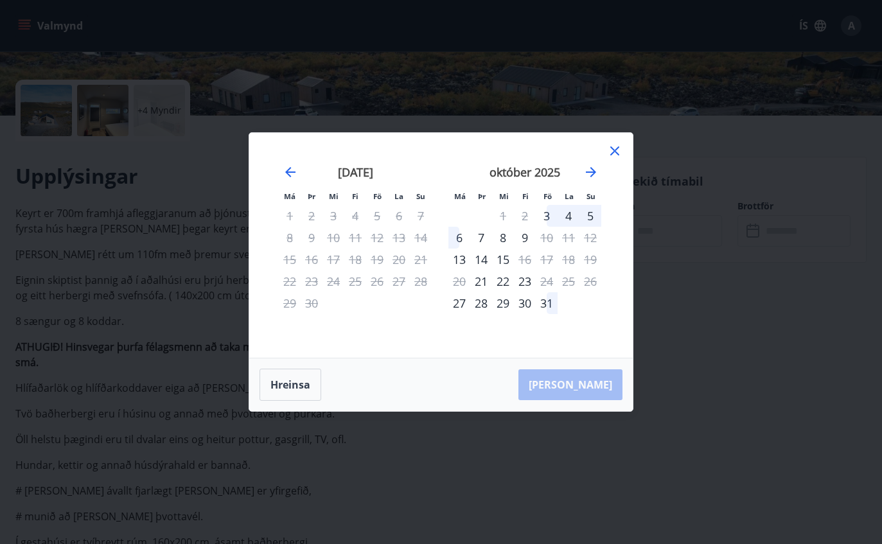
click at [593, 177] on icon "Move forward to switch to the next month." at bounding box center [591, 172] width 10 height 10
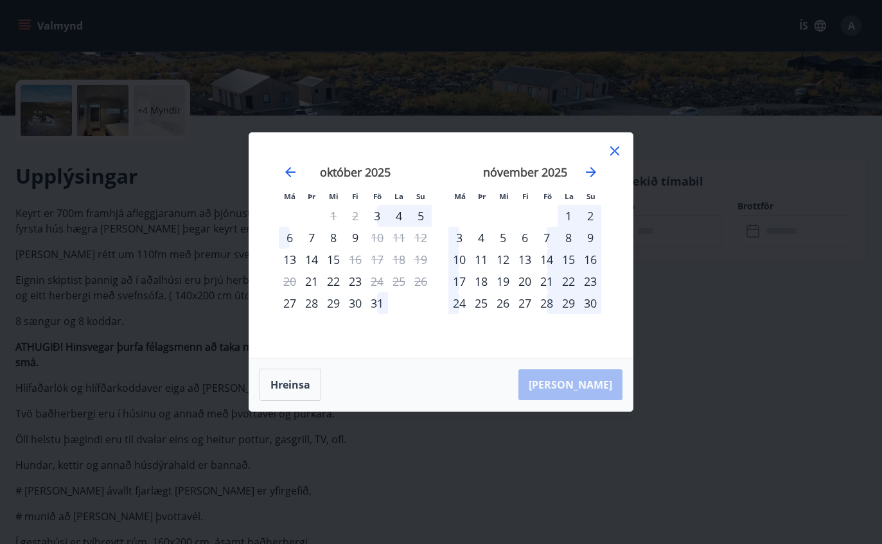
click at [597, 180] on icon "Move forward to switch to the next month." at bounding box center [590, 171] width 15 height 15
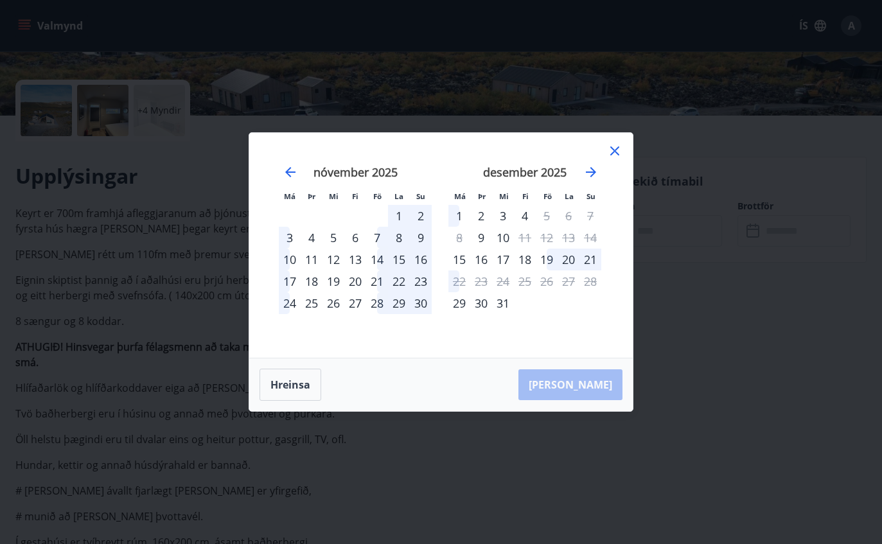
click at [459, 314] on div "29" at bounding box center [459, 303] width 22 height 22
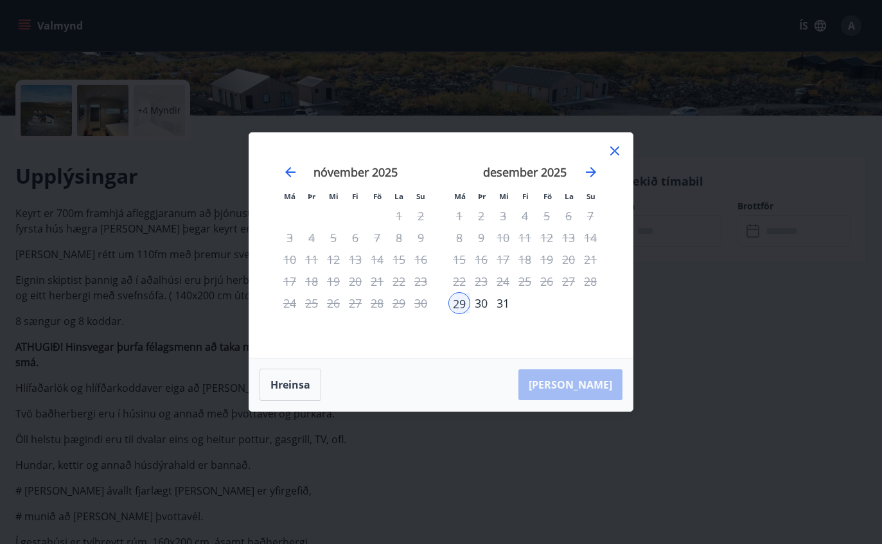
click at [591, 177] on icon "Move forward to switch to the next month." at bounding box center [591, 172] width 10 height 10
click at [549, 227] on div "2" at bounding box center [547, 216] width 22 height 22
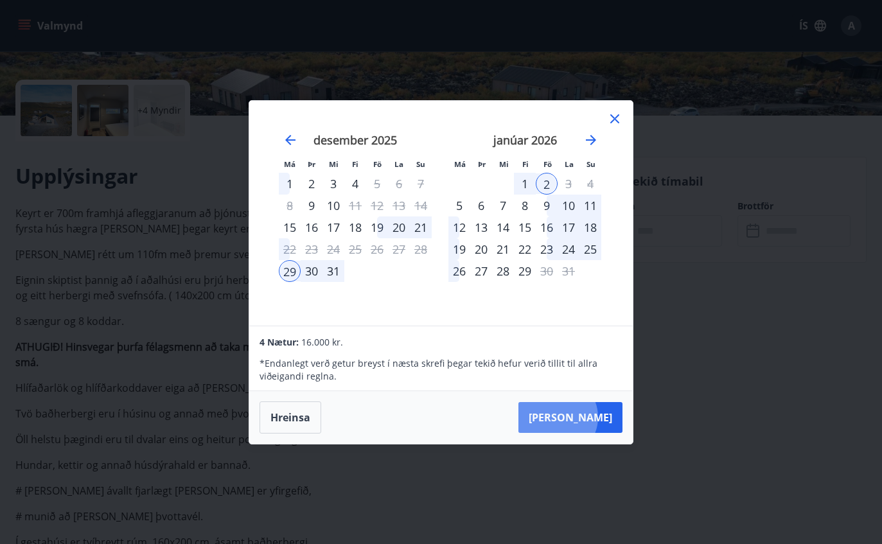
click at [597, 433] on button "[PERSON_NAME]" at bounding box center [571, 417] width 104 height 31
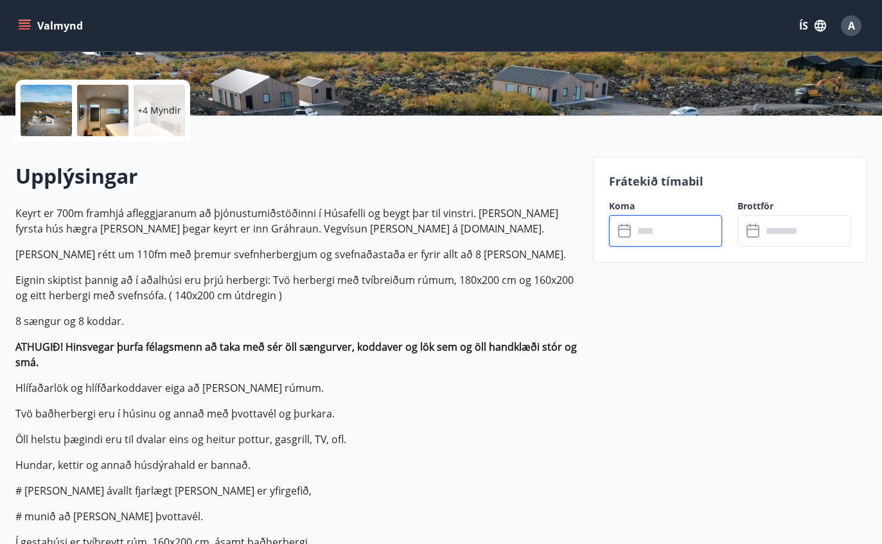
type input "******"
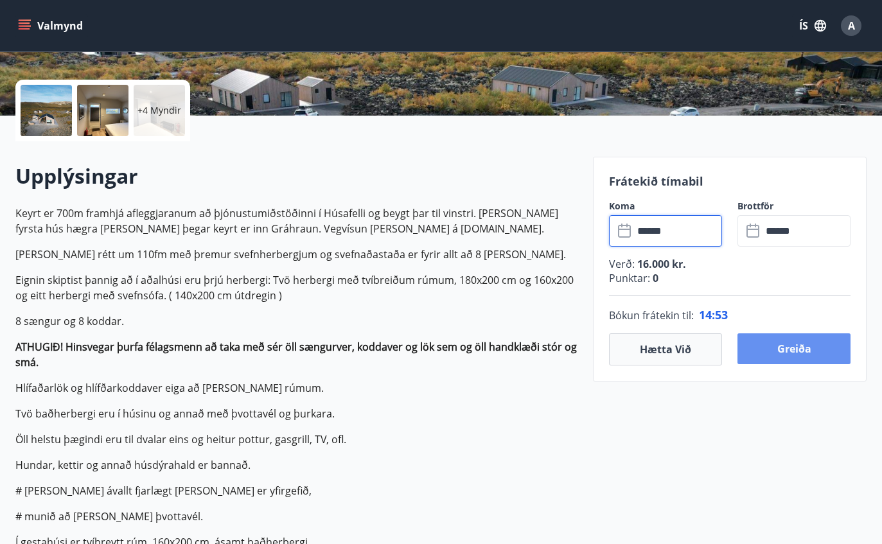
click at [807, 348] on button "Greiða" at bounding box center [794, 348] width 113 height 31
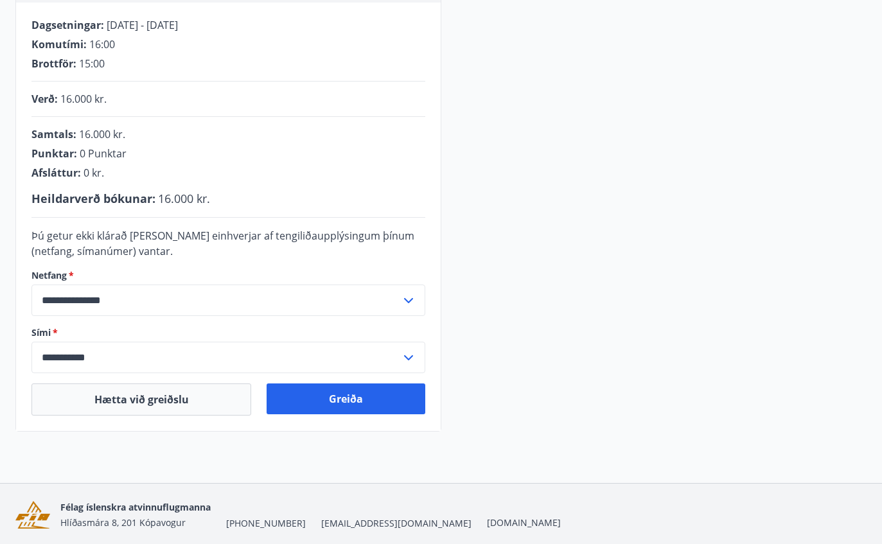
scroll to position [249, 0]
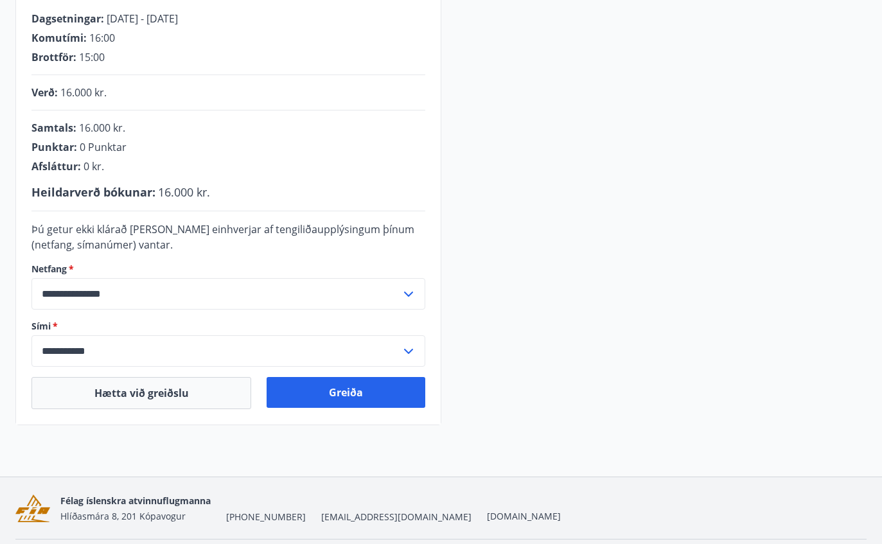
click at [339, 393] on button "Greiða" at bounding box center [346, 392] width 158 height 31
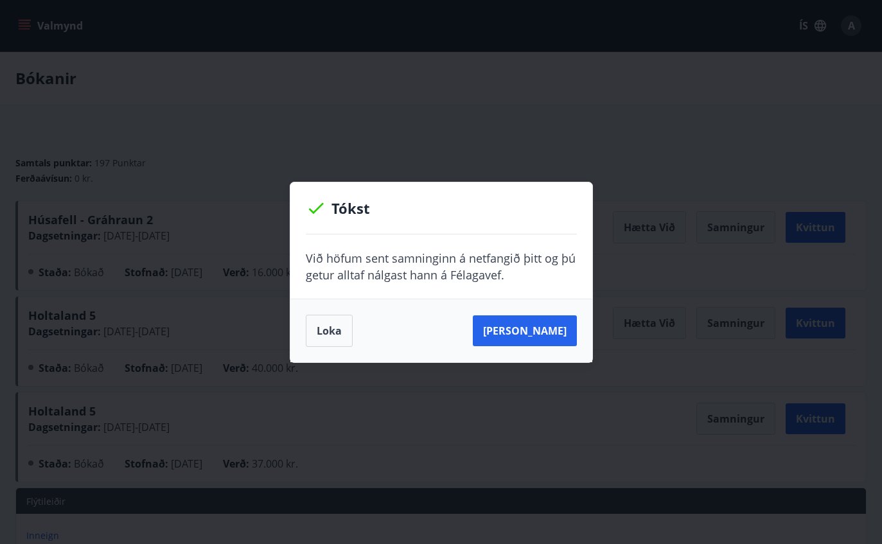
click at [337, 335] on button "Loka" at bounding box center [329, 331] width 47 height 32
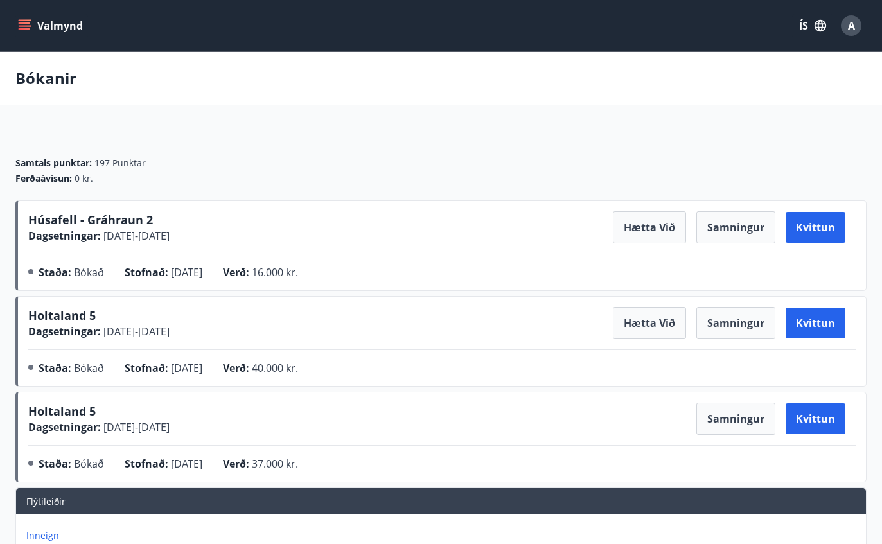
click at [36, 28] on button "Valmynd" at bounding box center [51, 25] width 73 height 23
click at [352, 134] on div "Samtals punktar : 197 Punktar Ferðaávísun : 0 kr." at bounding box center [440, 165] width 851 height 69
